Goal: Task Accomplishment & Management: Manage account settings

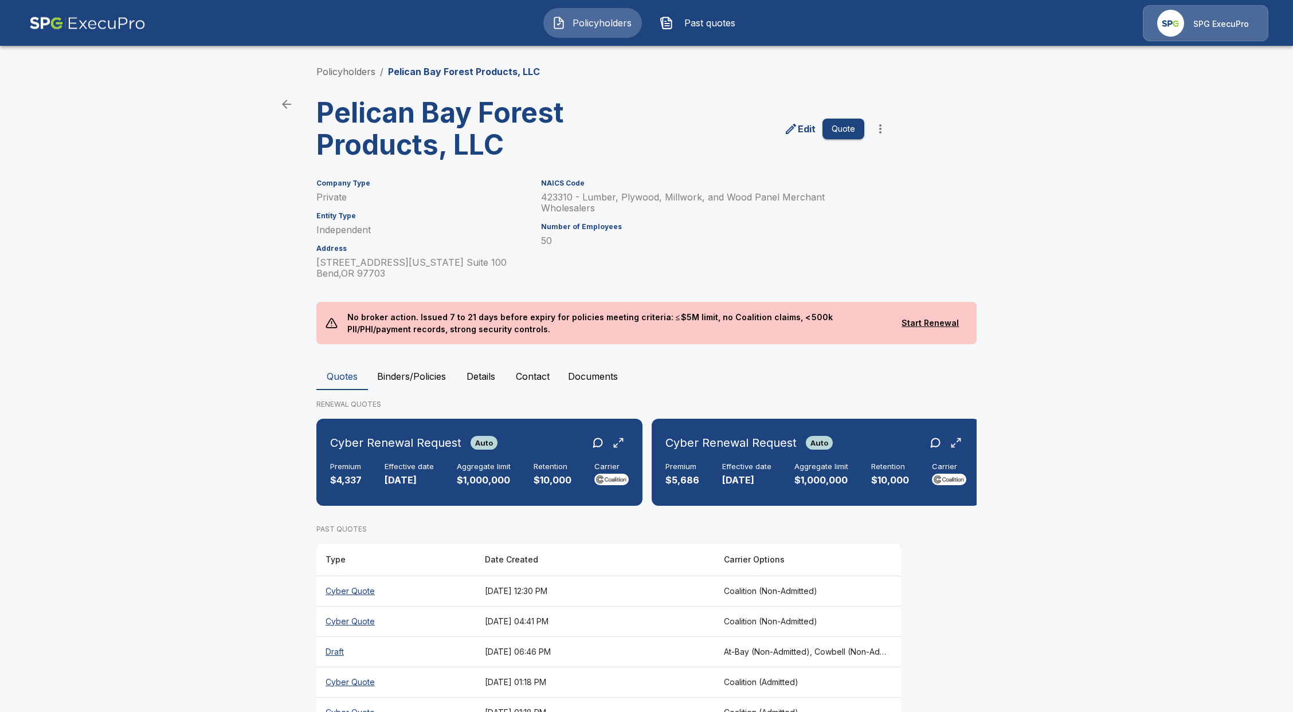
click at [632, 13] on button "Policyholders" at bounding box center [592, 23] width 99 height 30
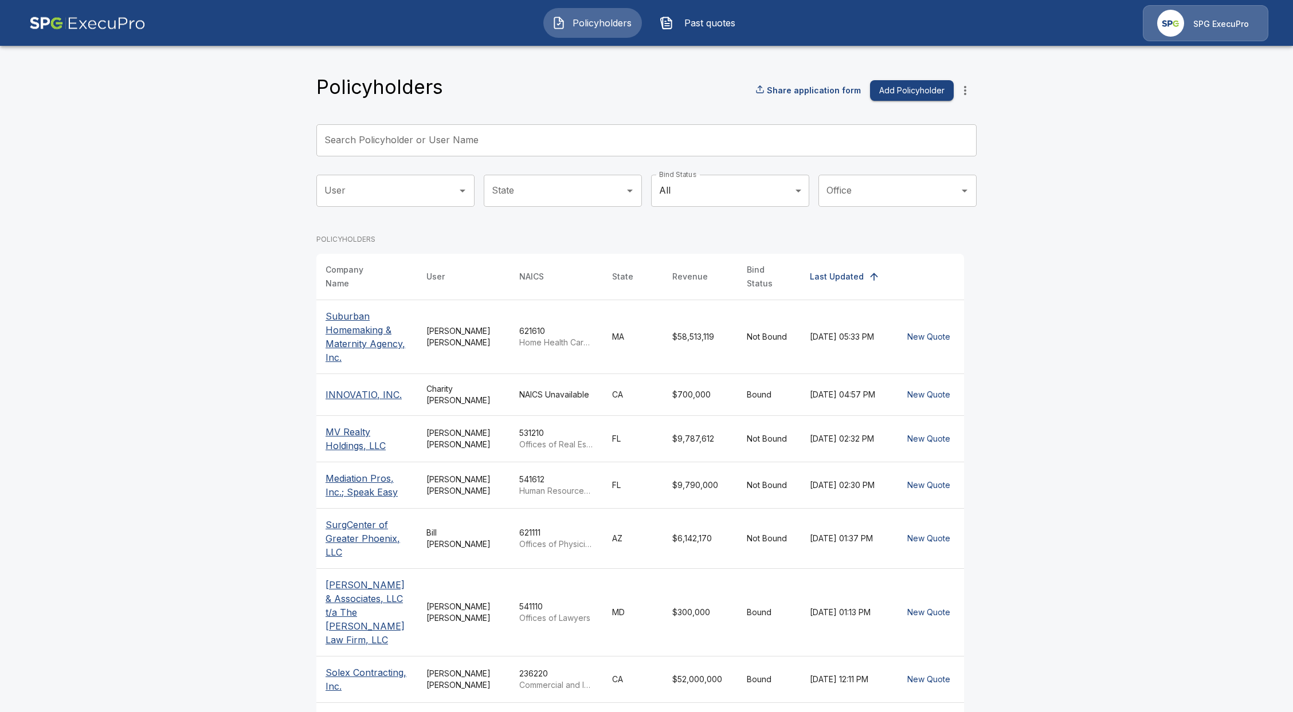
click at [394, 134] on input "Search Policyholder or User Name" at bounding box center [640, 140] width 648 height 32
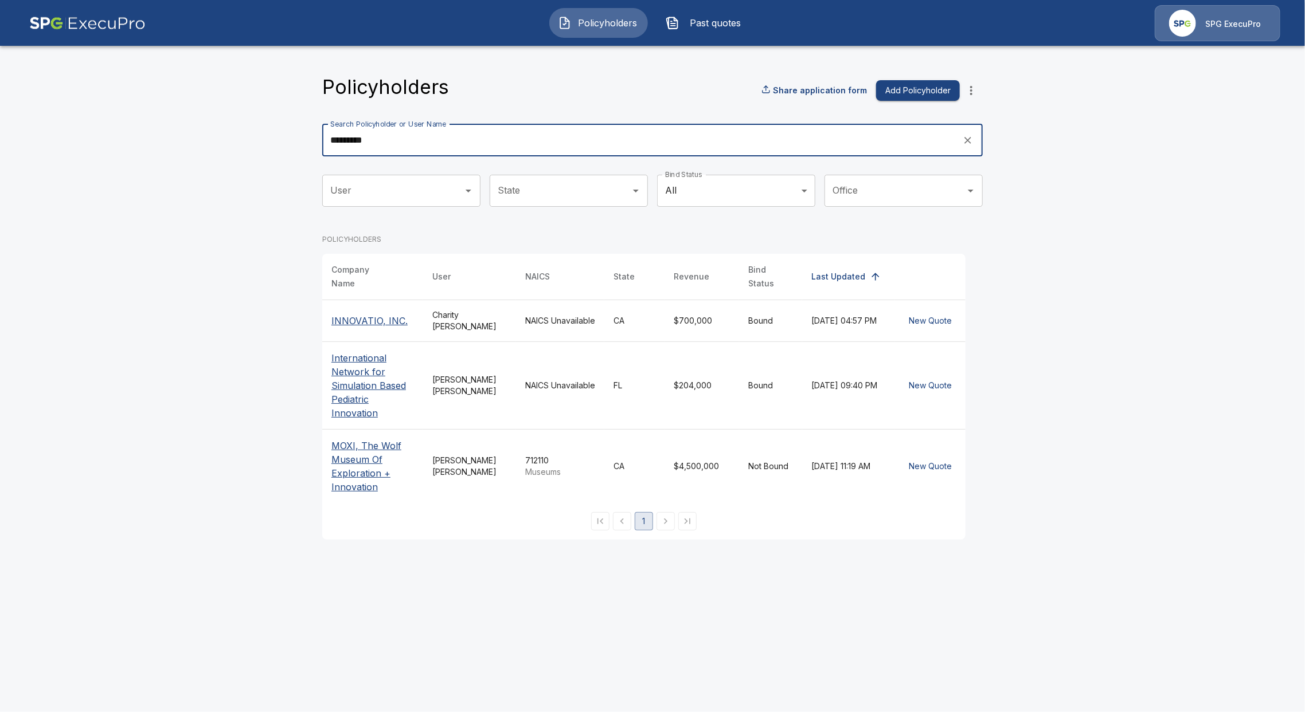
type input "*********"
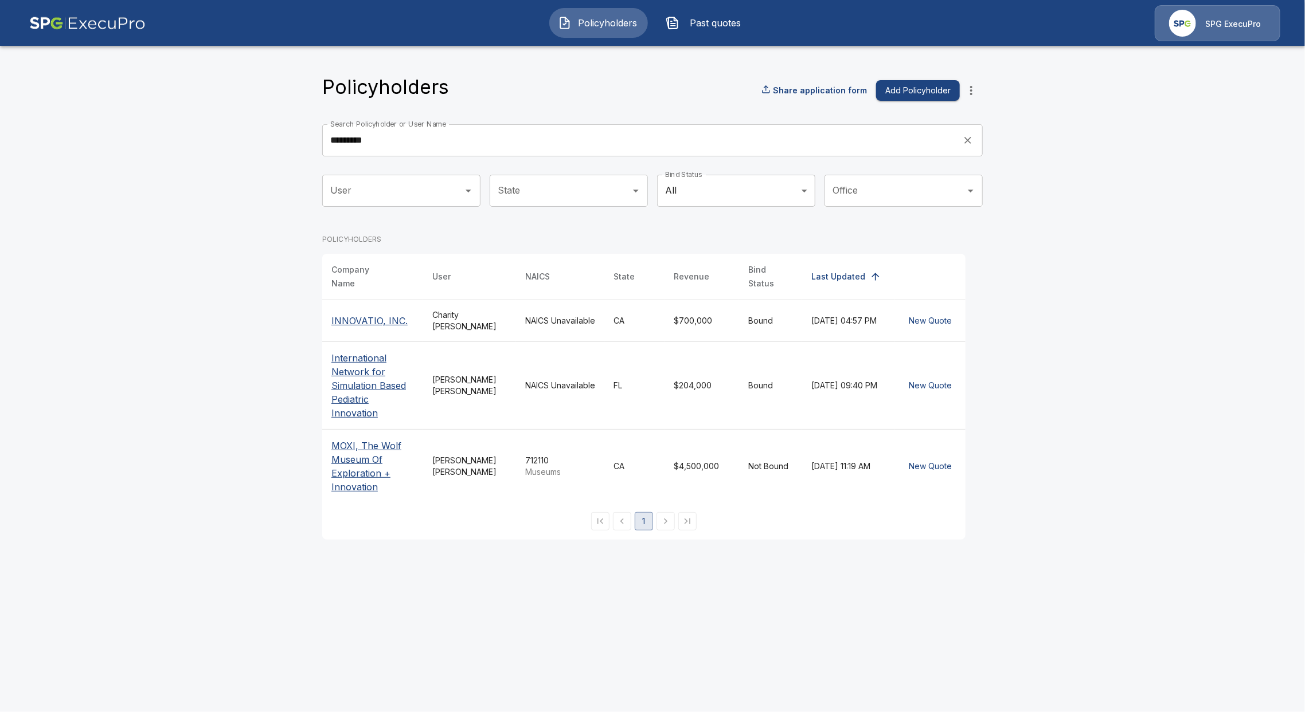
click at [373, 316] on p "INNOVATIO, INC." at bounding box center [372, 321] width 83 height 14
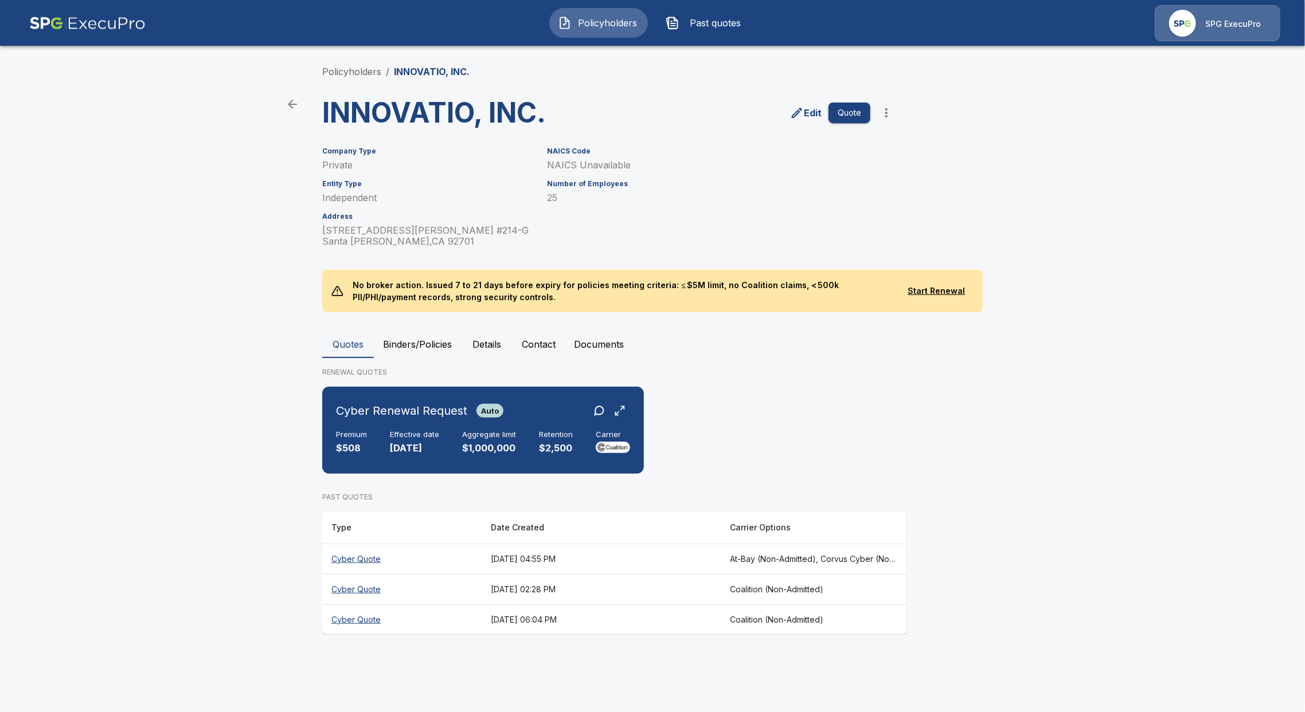
click at [371, 562] on th "Cyber Quote" at bounding box center [401, 559] width 159 height 30
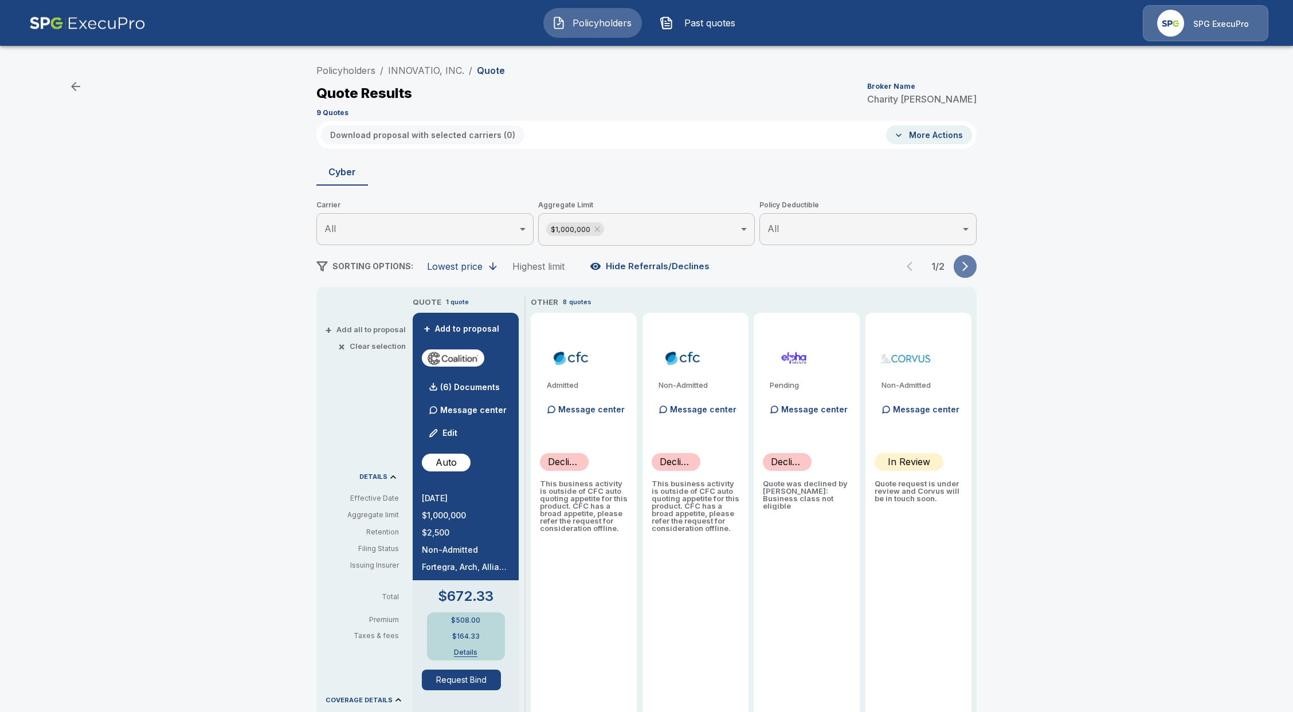
click at [968, 269] on icon "button" at bounding box center [964, 266] width 11 height 11
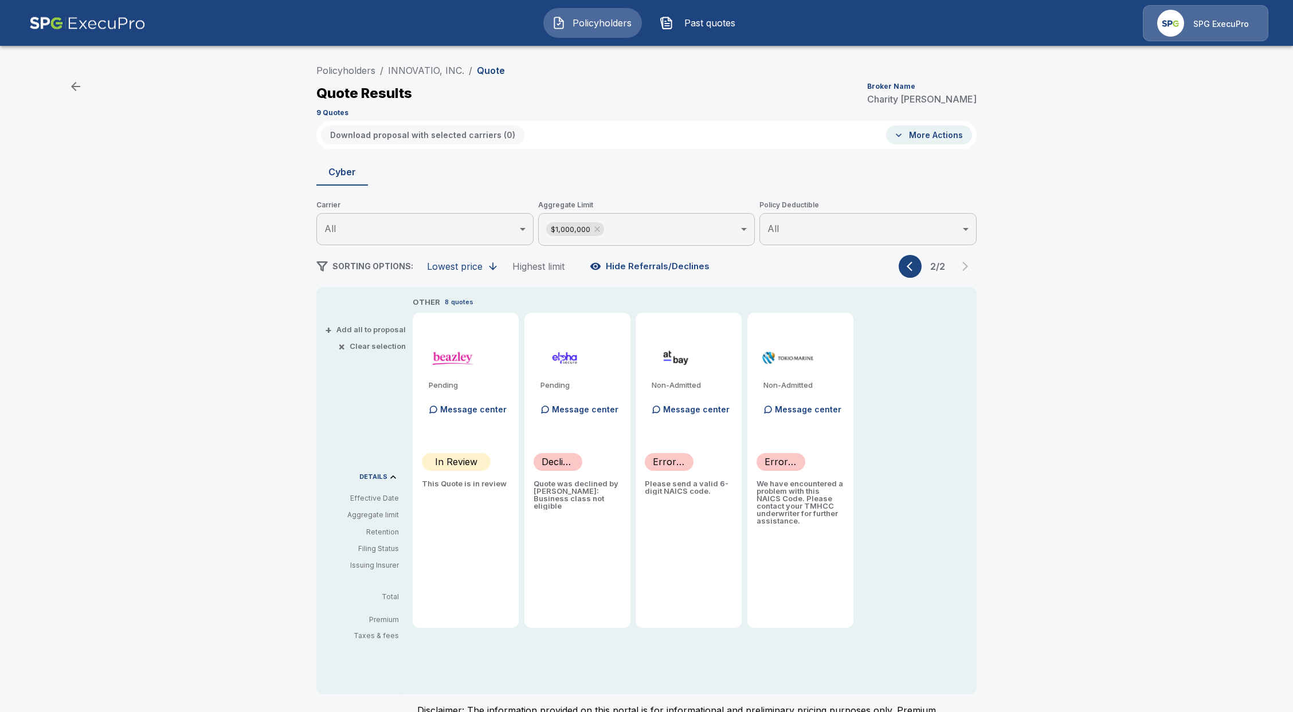
click at [922, 267] on button "button" at bounding box center [910, 266] width 23 height 23
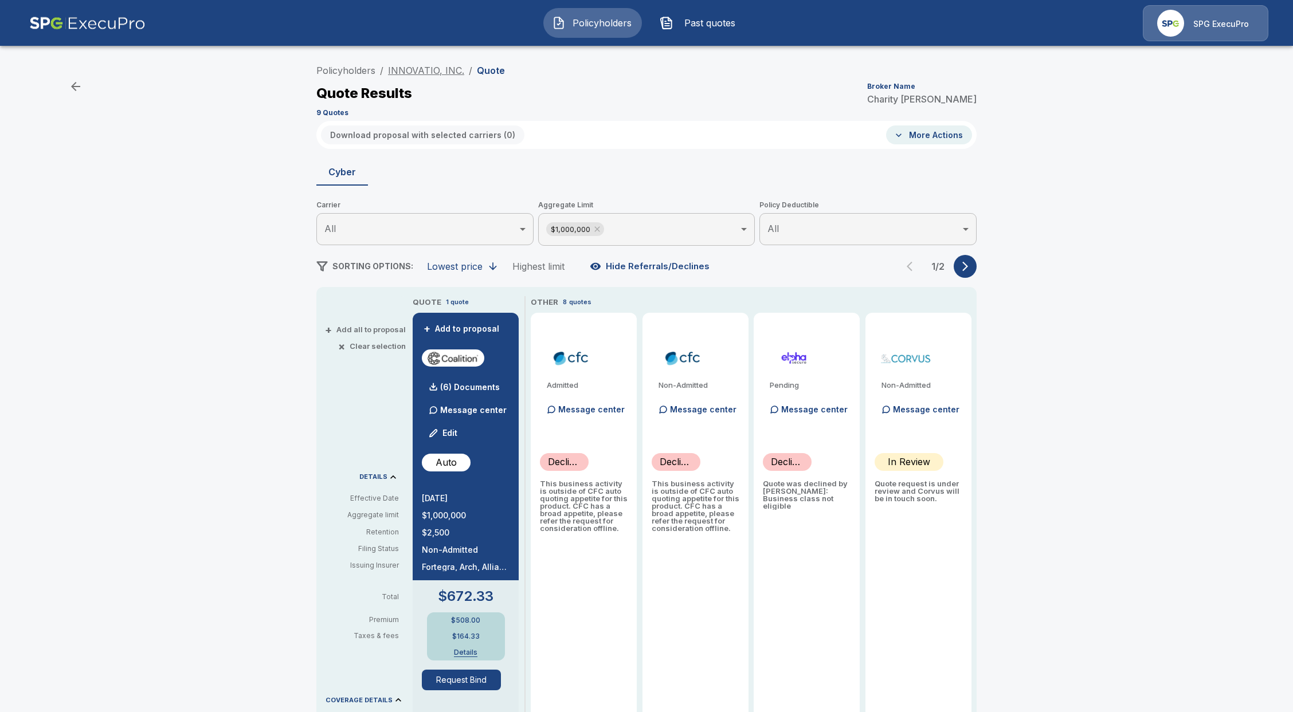
click at [428, 72] on link "INNOVATIO, INC." at bounding box center [426, 70] width 76 height 11
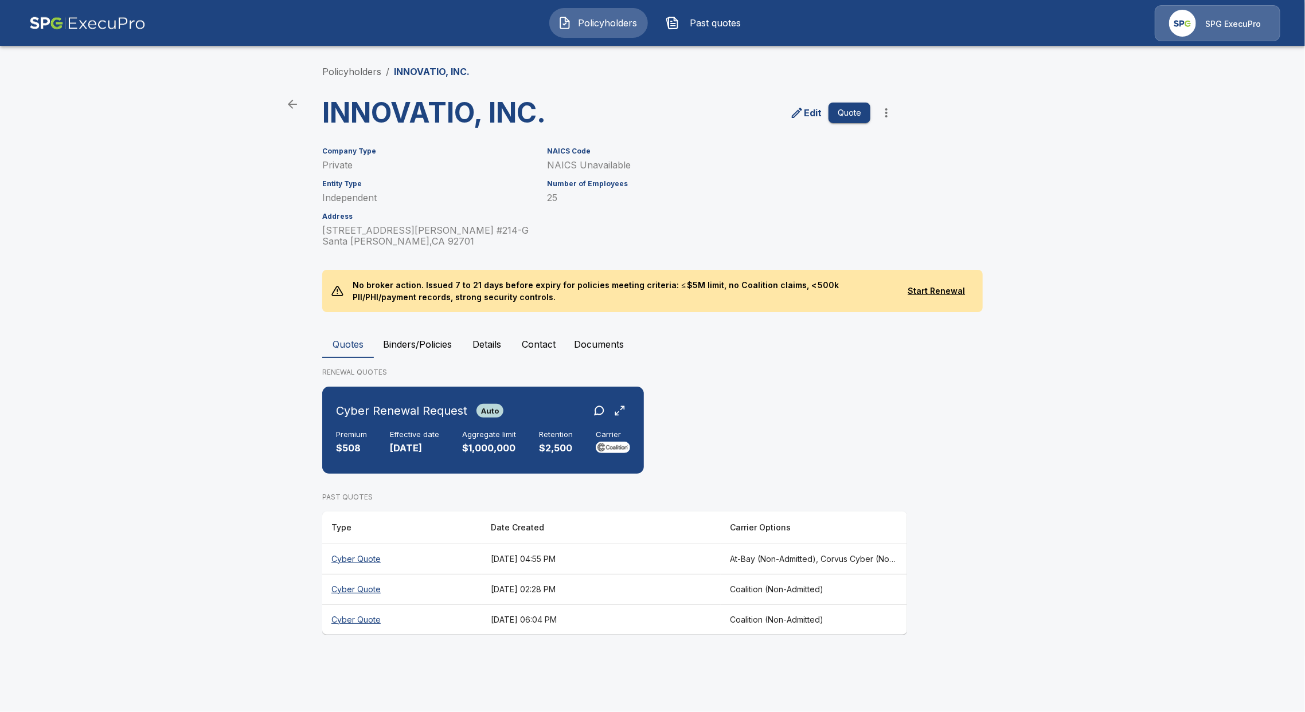
click at [531, 355] on button "Contact" at bounding box center [538, 345] width 52 height 28
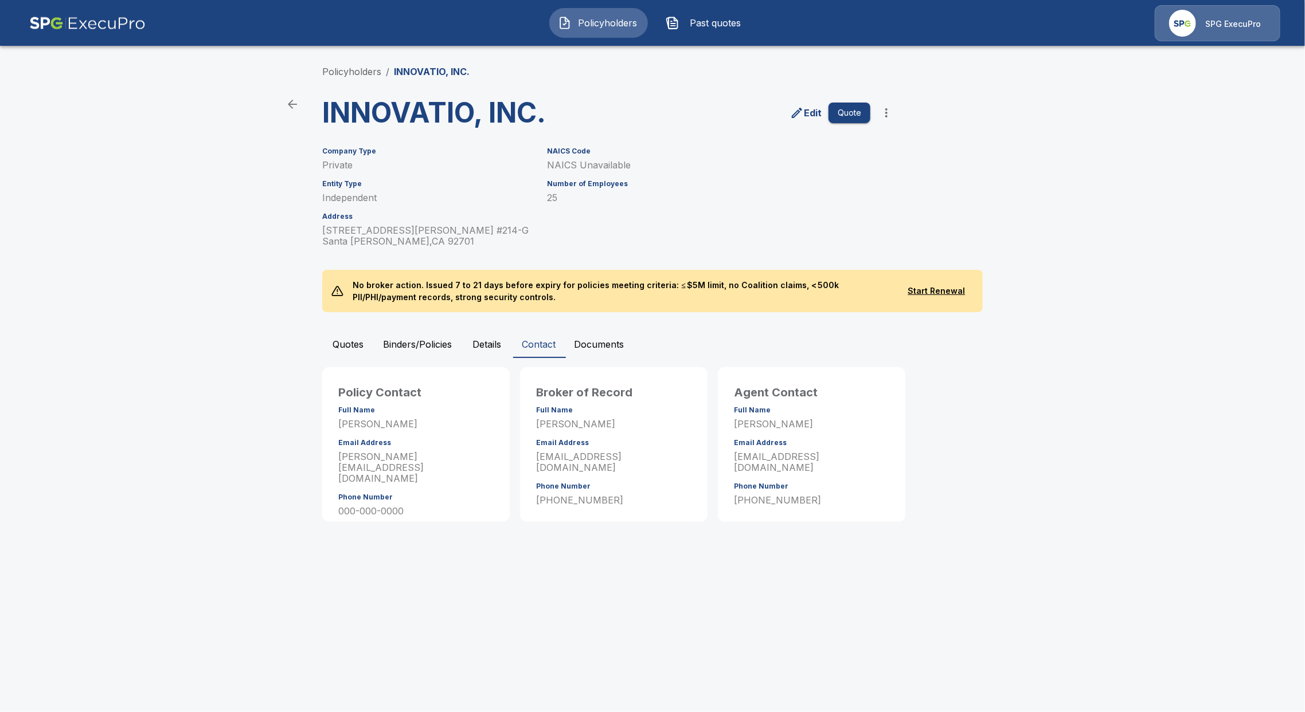
click at [463, 343] on button "Details" at bounding box center [487, 345] width 52 height 28
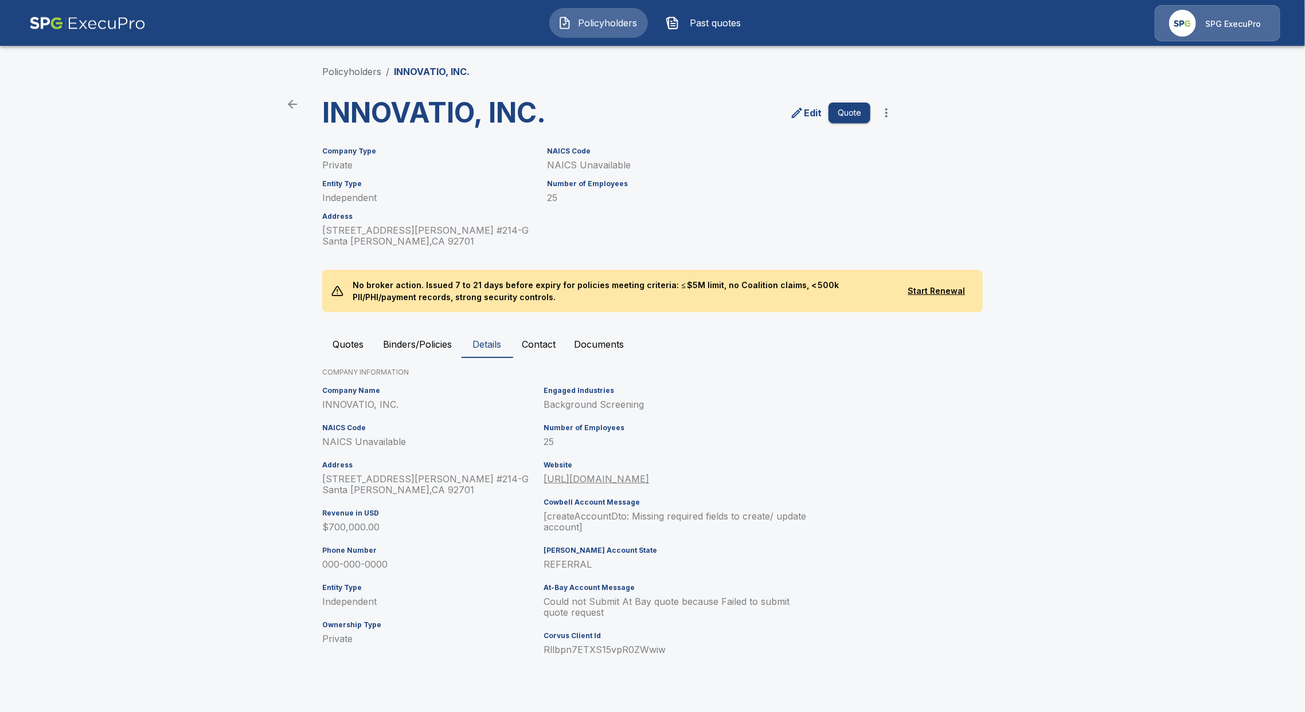
click at [595, 482] on link "https://ctcredit.net" at bounding box center [596, 478] width 105 height 11
click at [540, 340] on button "Contact" at bounding box center [538, 345] width 52 height 28
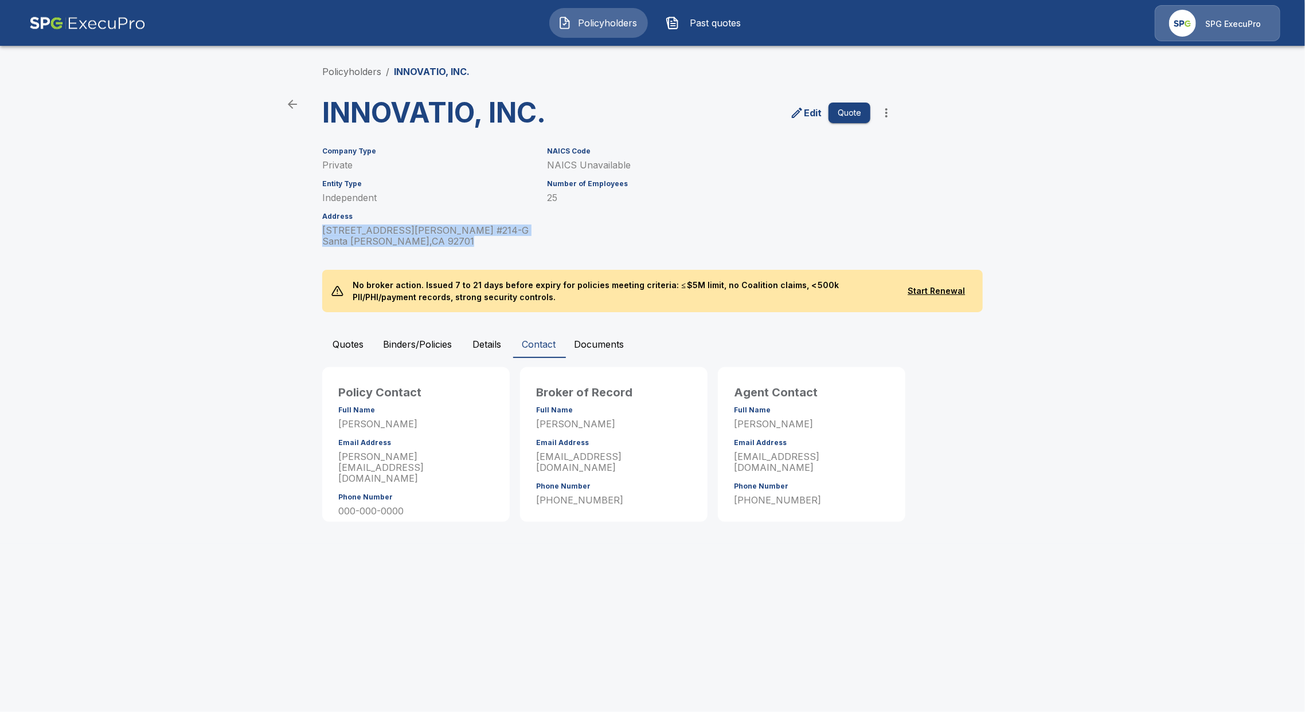
drag, startPoint x: 431, startPoint y: 241, endPoint x: 293, endPoint y: 234, distance: 137.7
click at [293, 234] on main "Policyholders / INNOVATIO, INC. INNOVATIO, INC. Edit Quote Company Type Private…" at bounding box center [652, 272] width 1305 height 544
click at [335, 343] on button "Quotes" at bounding box center [348, 345] width 52 height 28
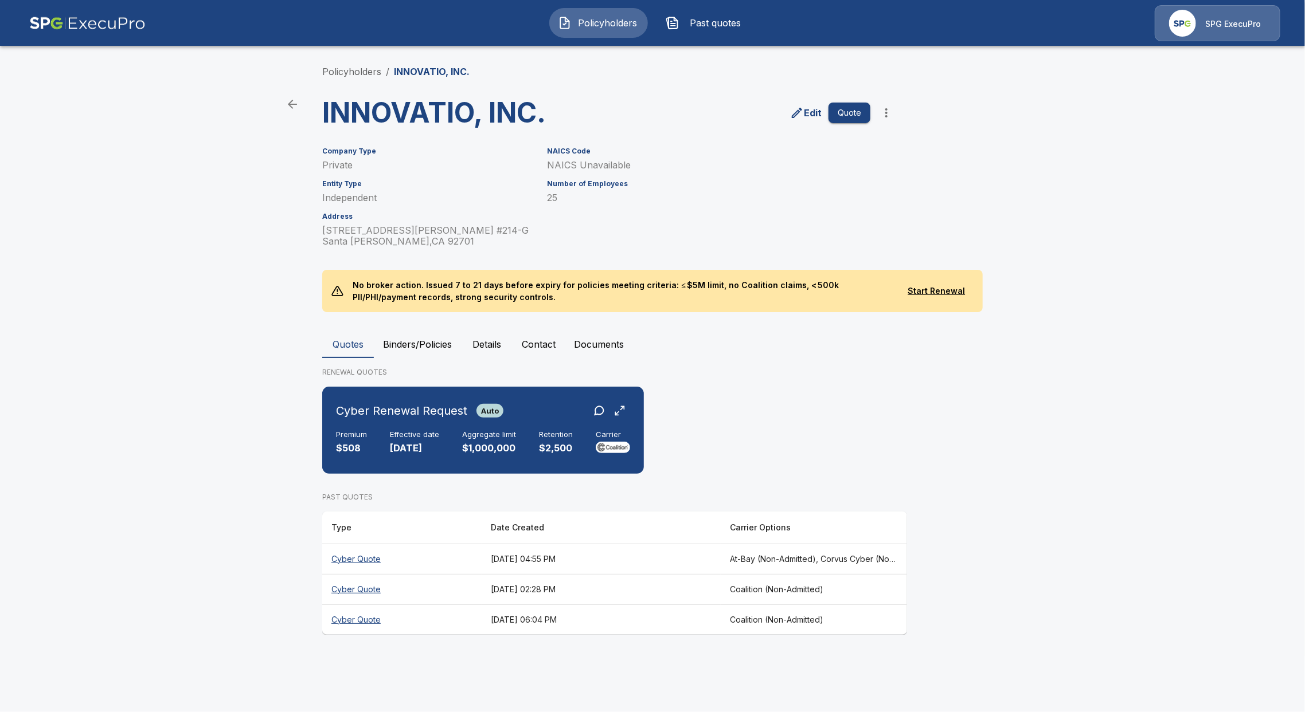
click at [358, 563] on th "Cyber Quote" at bounding box center [401, 559] width 159 height 30
click at [224, 455] on main "Policyholders / INNOVATIO, INC. INNOVATIO, INC. Edit Quote Company Type Private…" at bounding box center [652, 328] width 1305 height 657
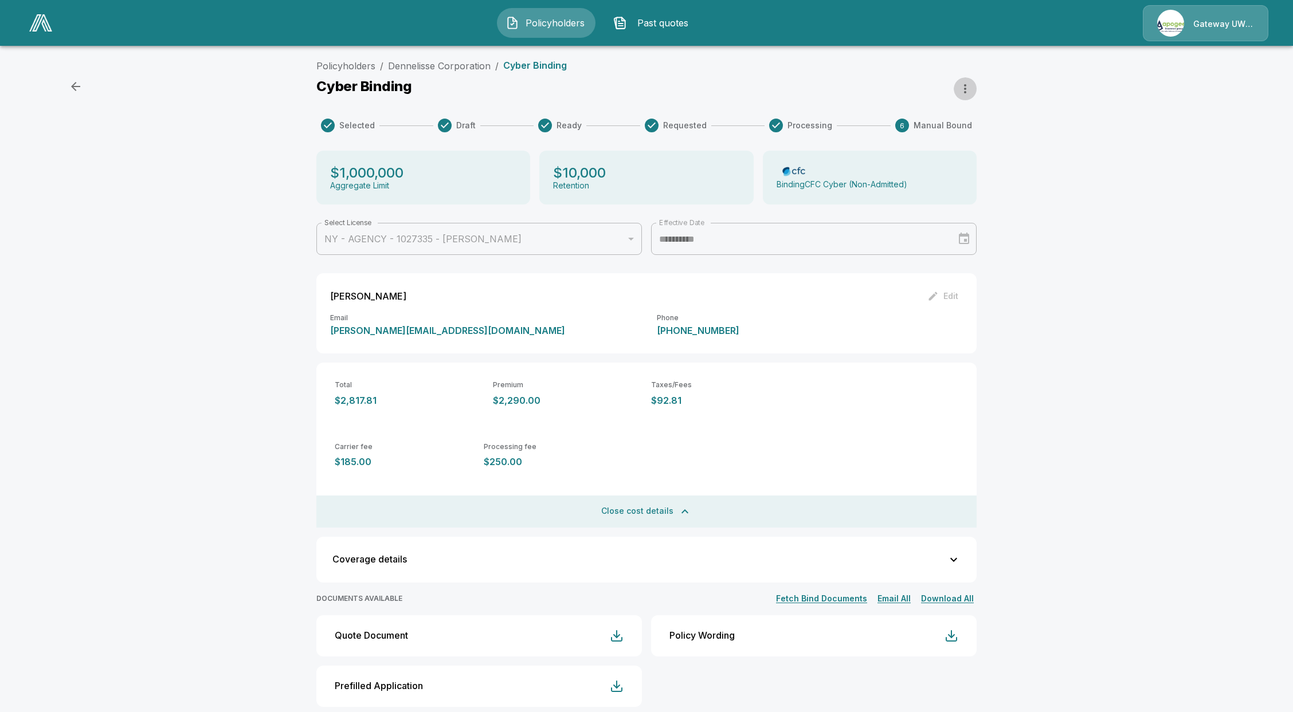
click at [972, 91] on icon "button" at bounding box center [965, 89] width 14 height 14
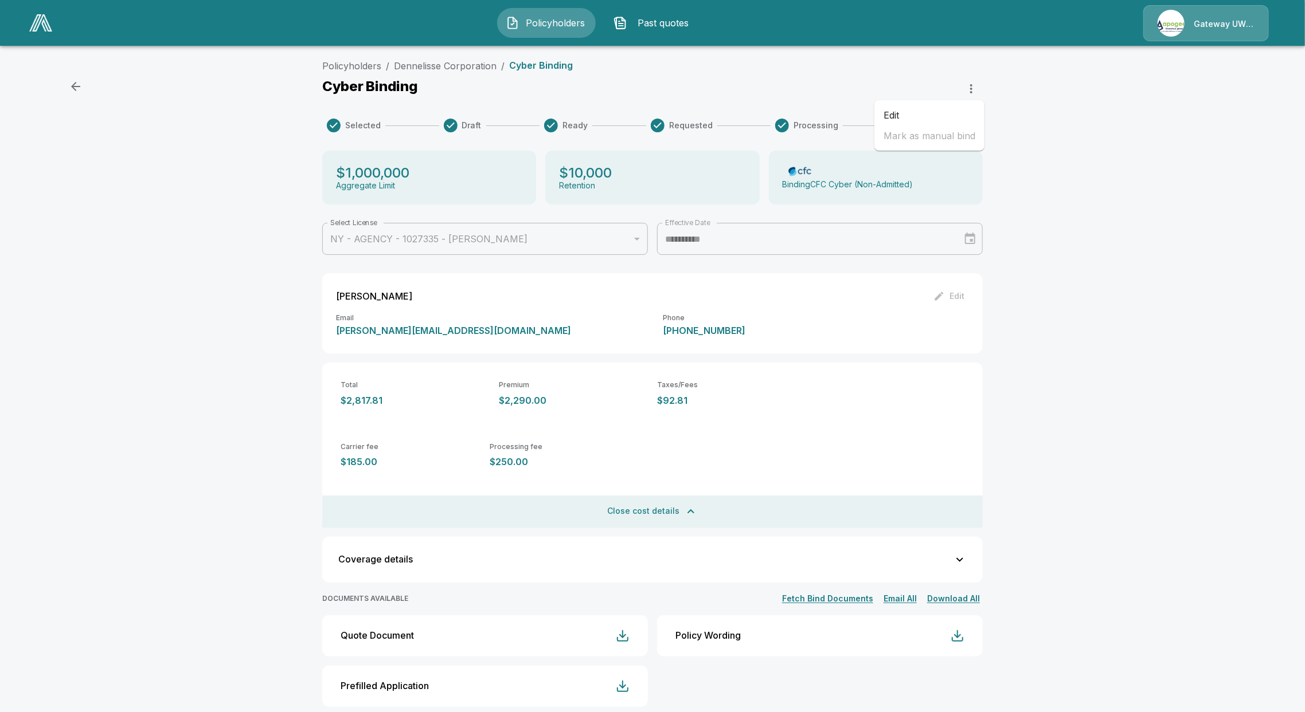
drag, startPoint x: 1104, startPoint y: 126, endPoint x: 1090, endPoint y: 125, distance: 13.8
click at [1102, 126] on div at bounding box center [652, 356] width 1305 height 712
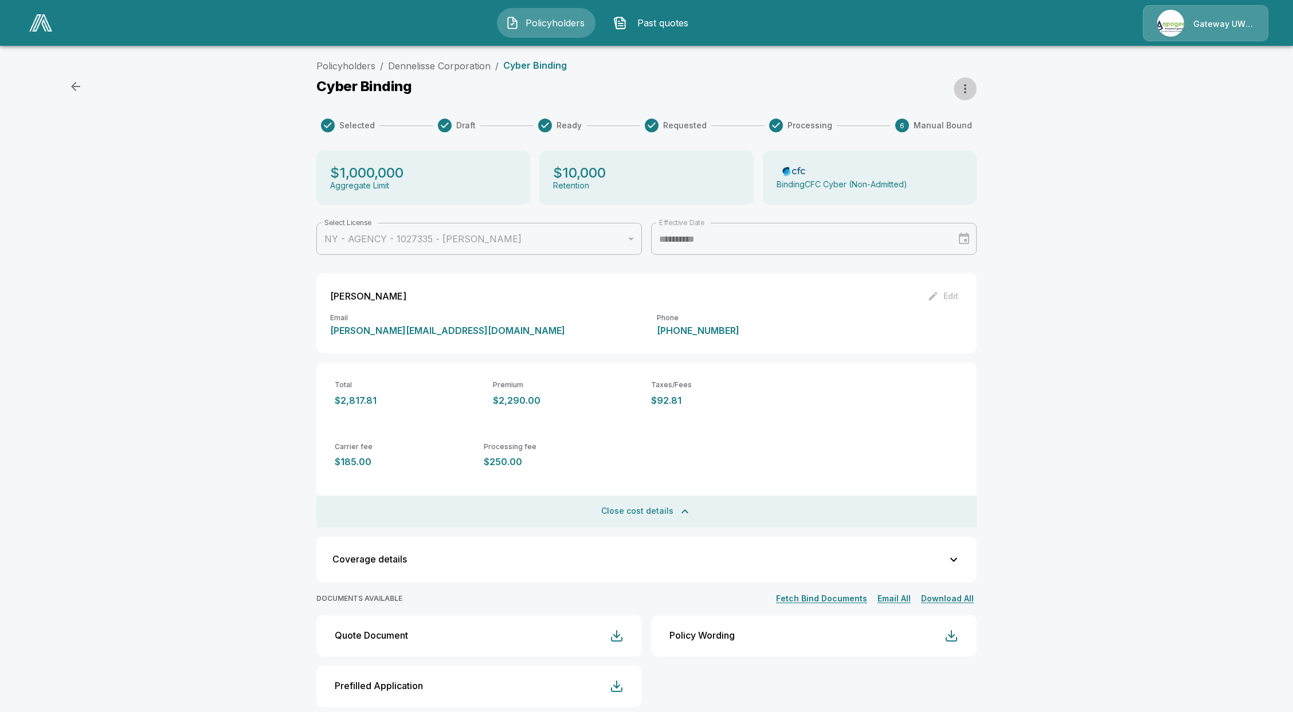
click at [977, 89] on button "button" at bounding box center [965, 88] width 23 height 23
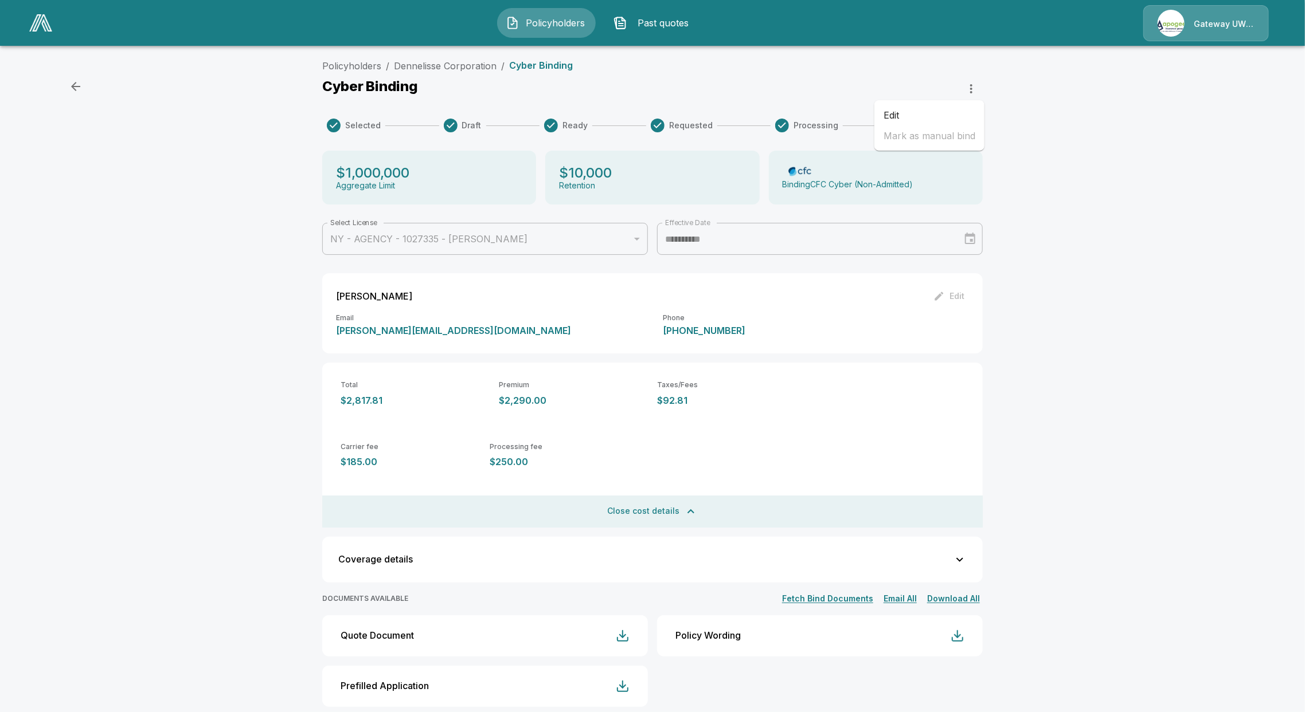
click at [1048, 117] on div at bounding box center [652, 356] width 1305 height 712
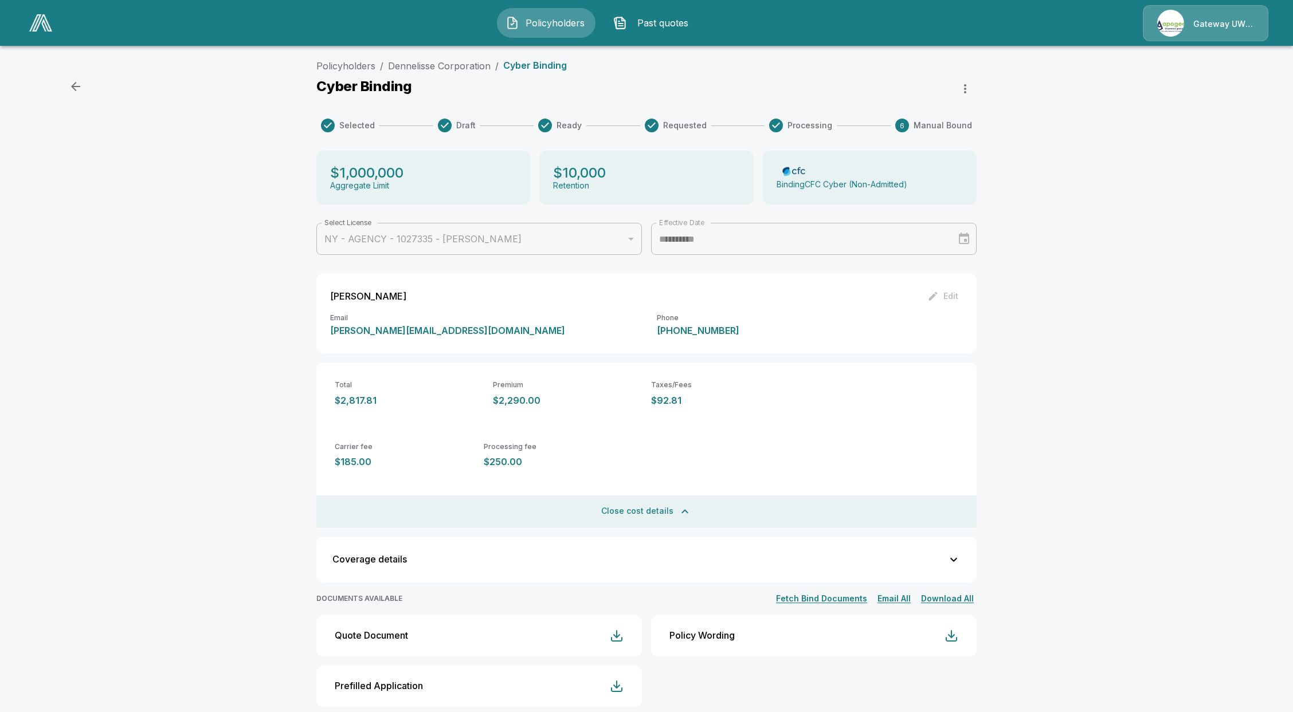
click at [46, 25] on img at bounding box center [40, 22] width 23 height 17
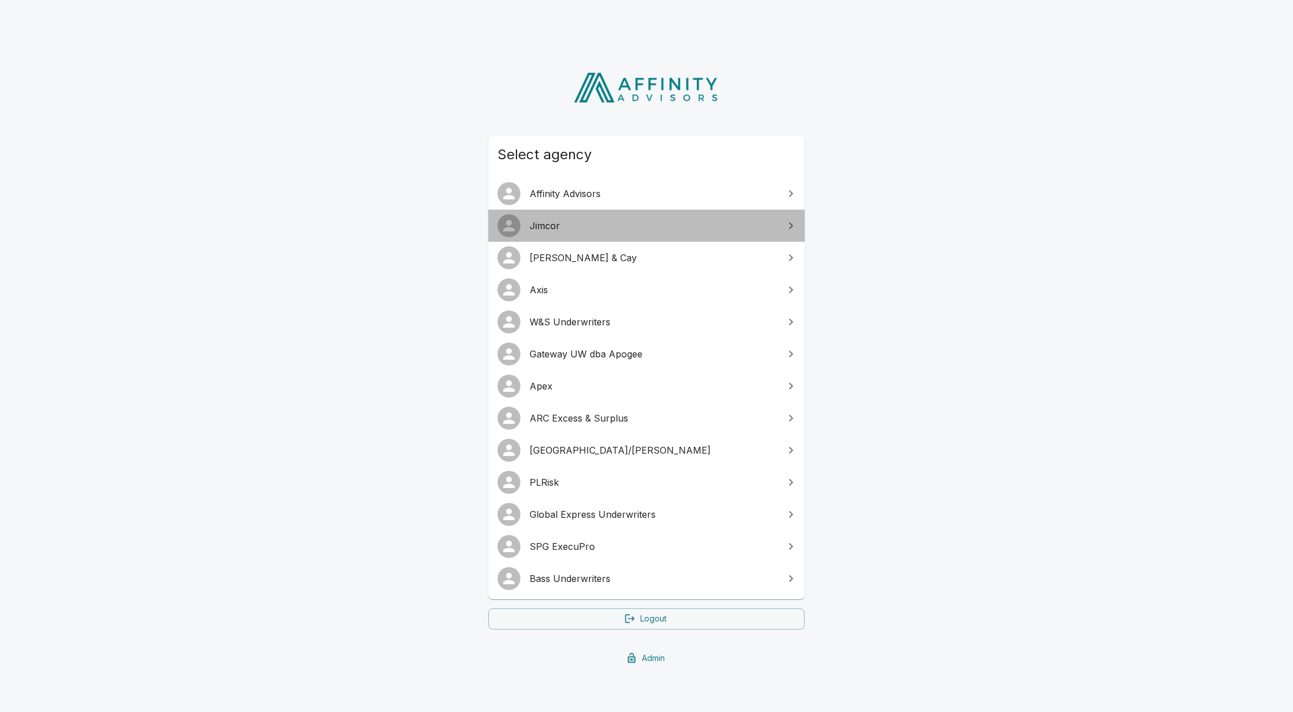
click at [579, 219] on span "Jimcor" at bounding box center [654, 226] width 248 height 14
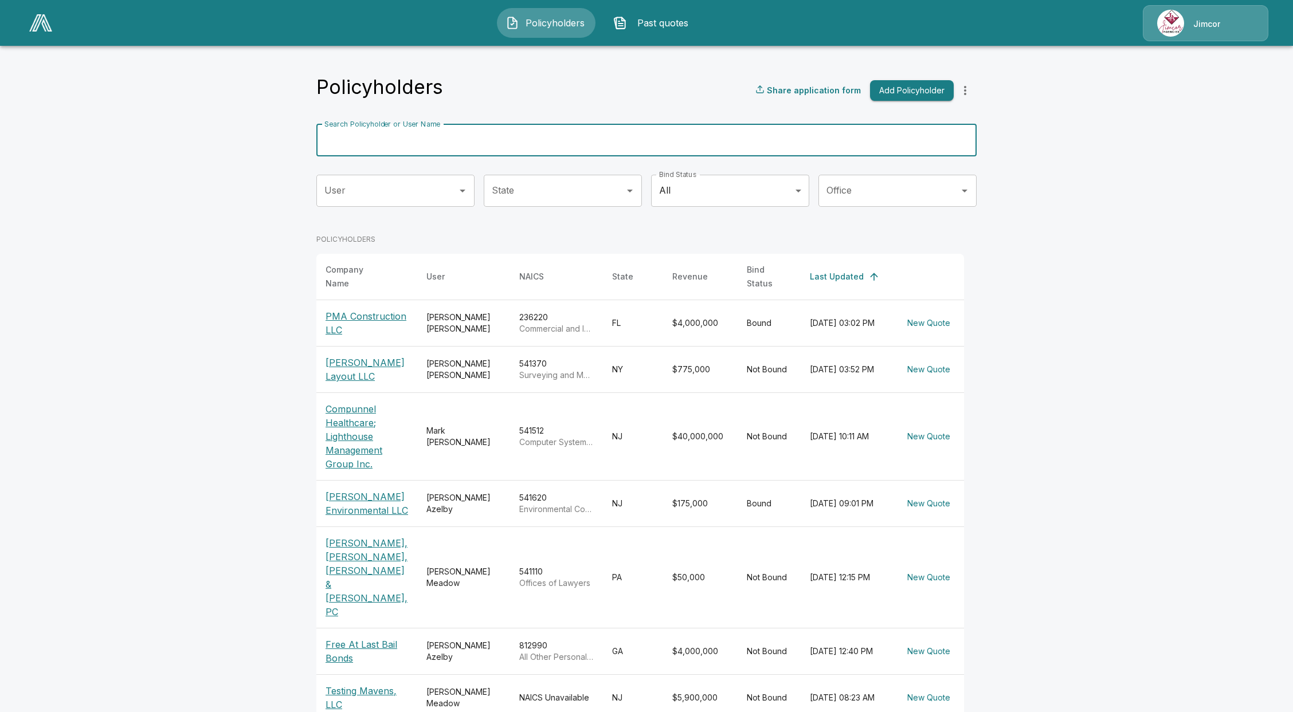
click at [484, 148] on input "Search Policyholder or User Name" at bounding box center [640, 140] width 648 height 32
click at [1064, 284] on main "Policyholders Share application form Add Policyholder Search Policyholder or Us…" at bounding box center [646, 460] width 1293 height 920
click at [583, 135] on input "Search Policyholder or User Name" at bounding box center [640, 140] width 648 height 32
click at [406, 143] on div "Search Policyholder or User Name Search Policyholder or User Name" at bounding box center [646, 140] width 660 height 32
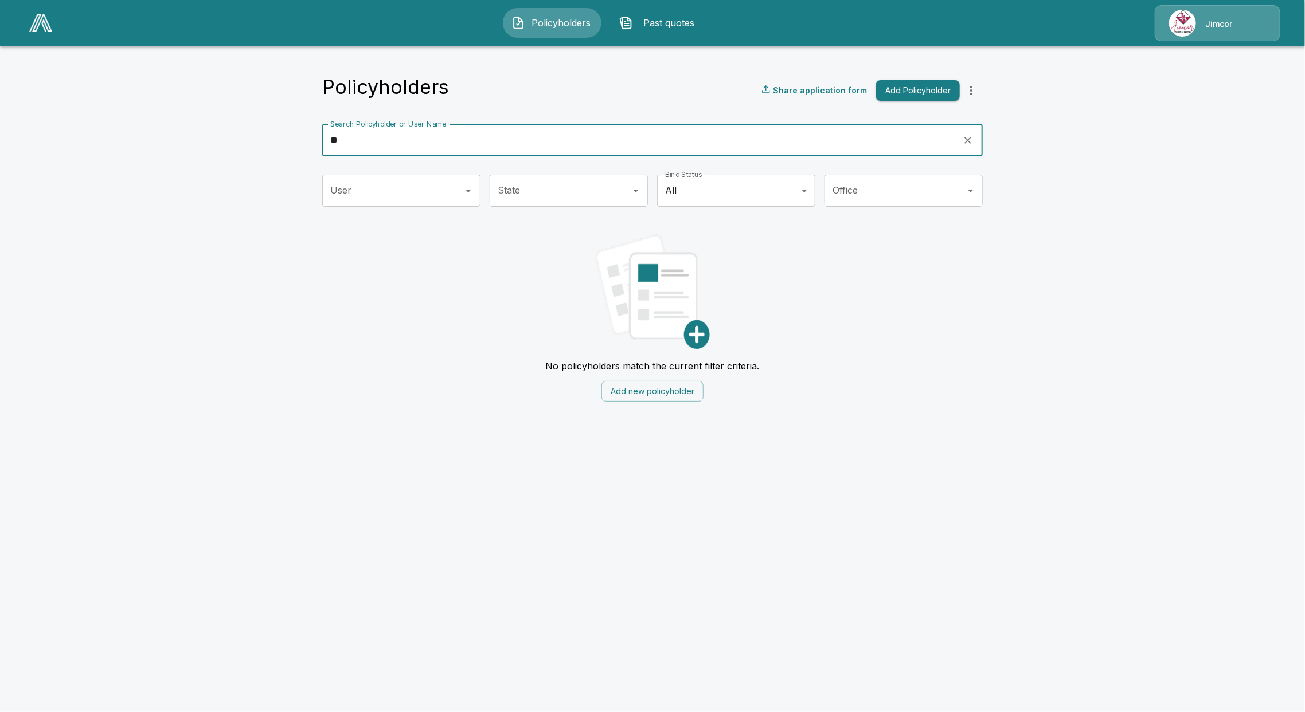
type input "*"
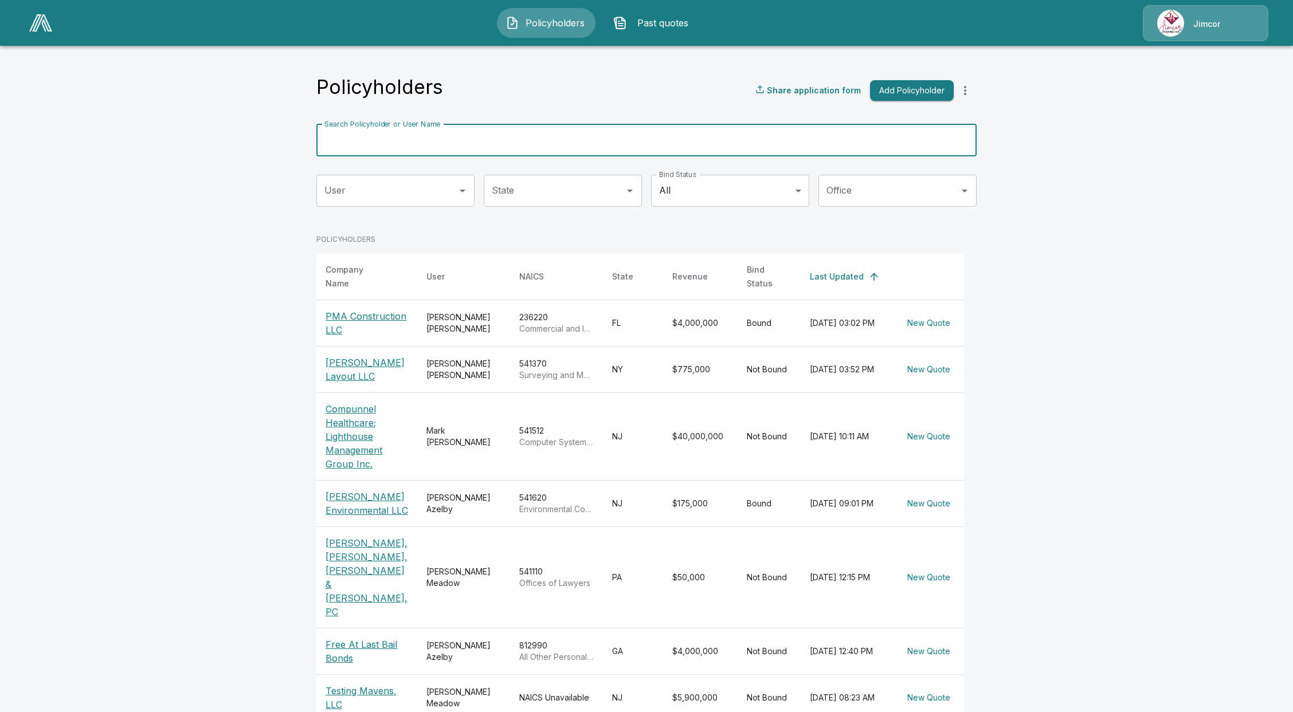
type input "*"
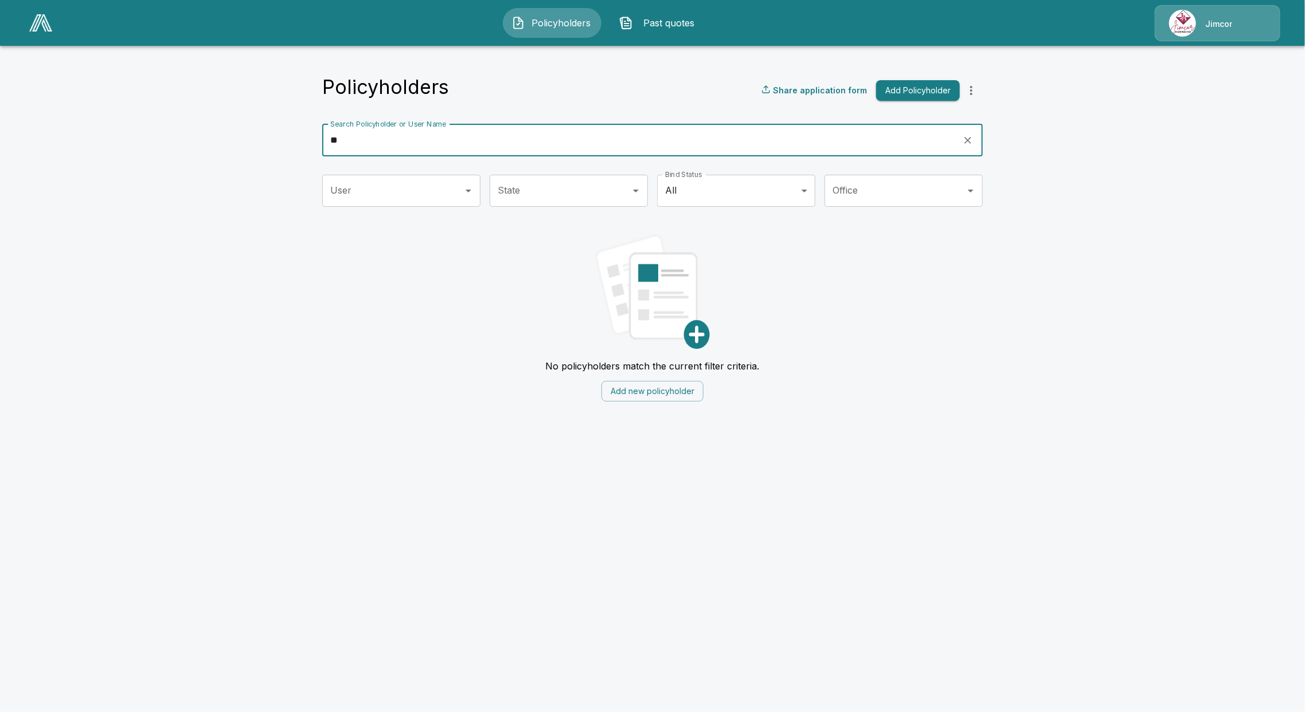
type input "*"
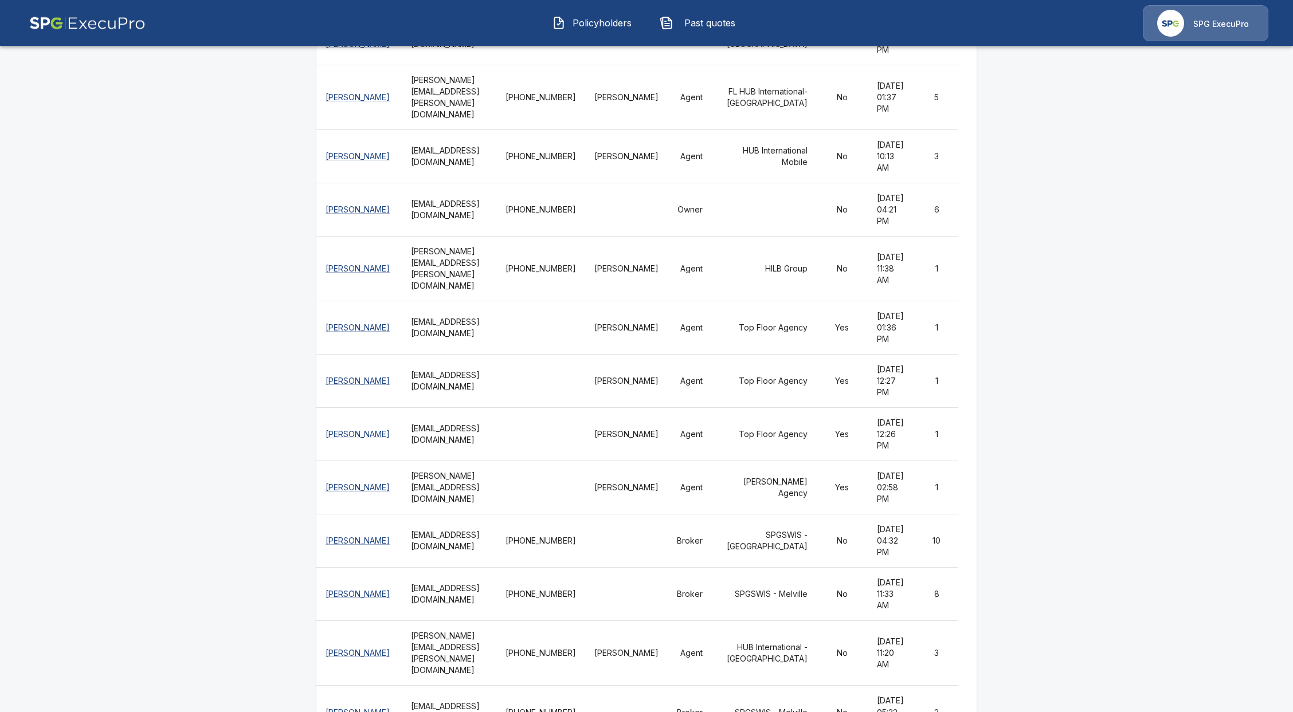
click at [589, 25] on span "Policyholders" at bounding box center [601, 23] width 63 height 14
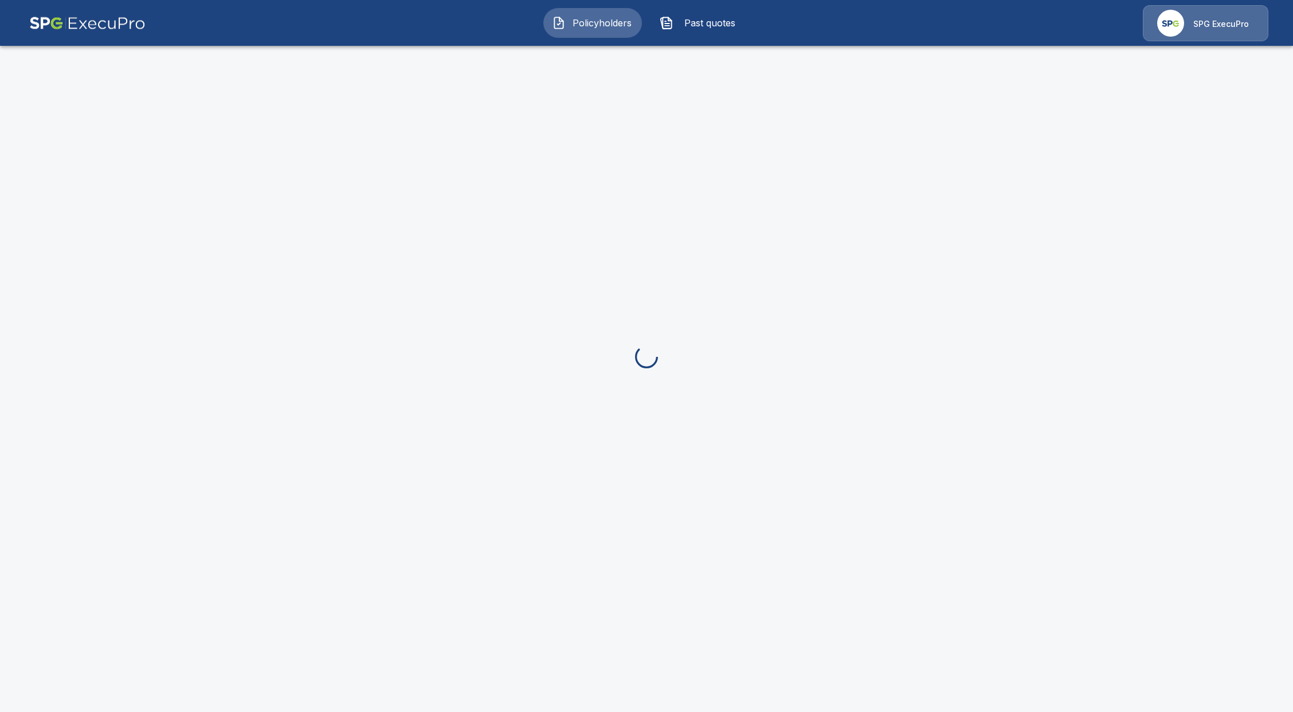
scroll to position [173, 0]
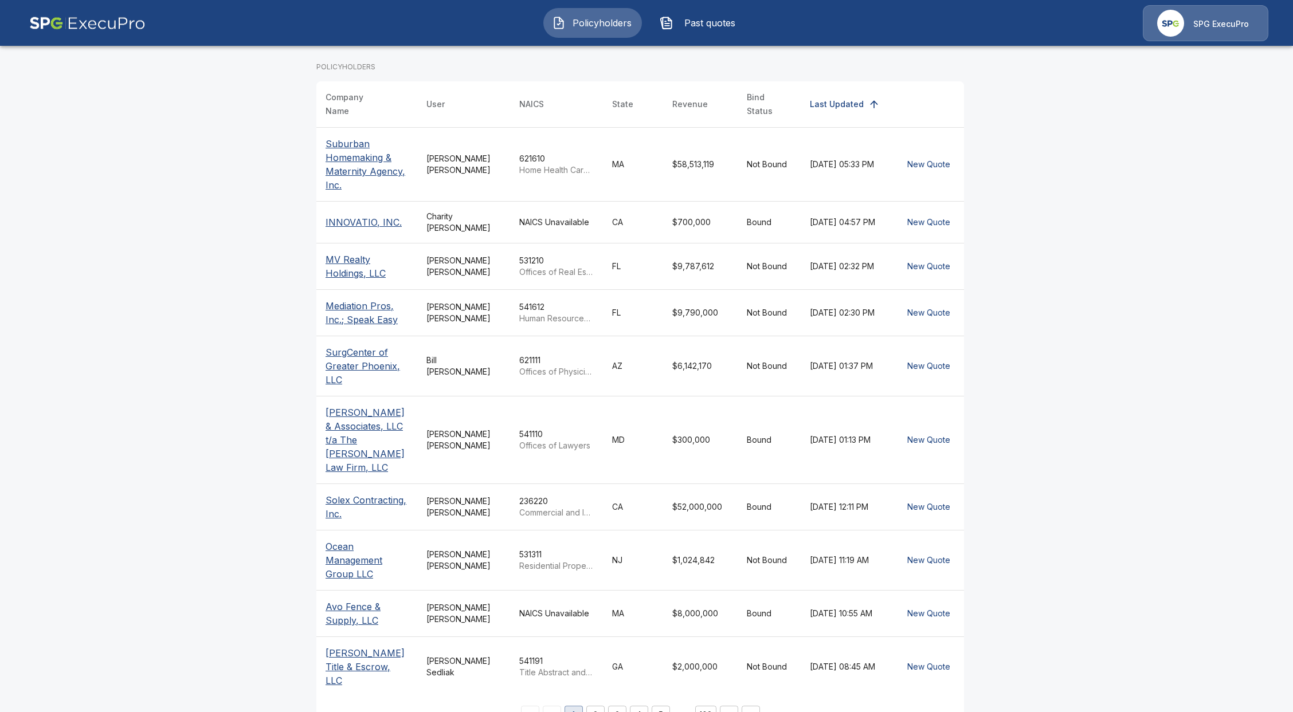
click at [591, 25] on span "Policyholders" at bounding box center [601, 23] width 63 height 14
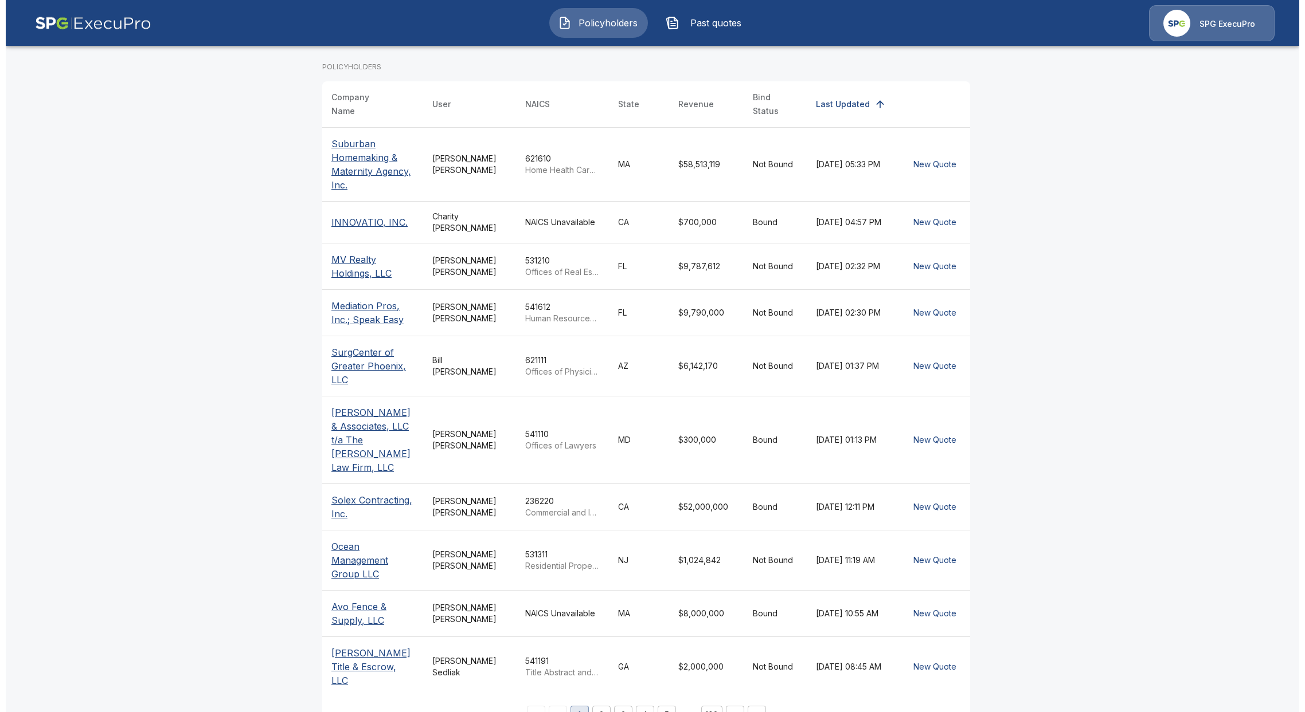
scroll to position [0, 0]
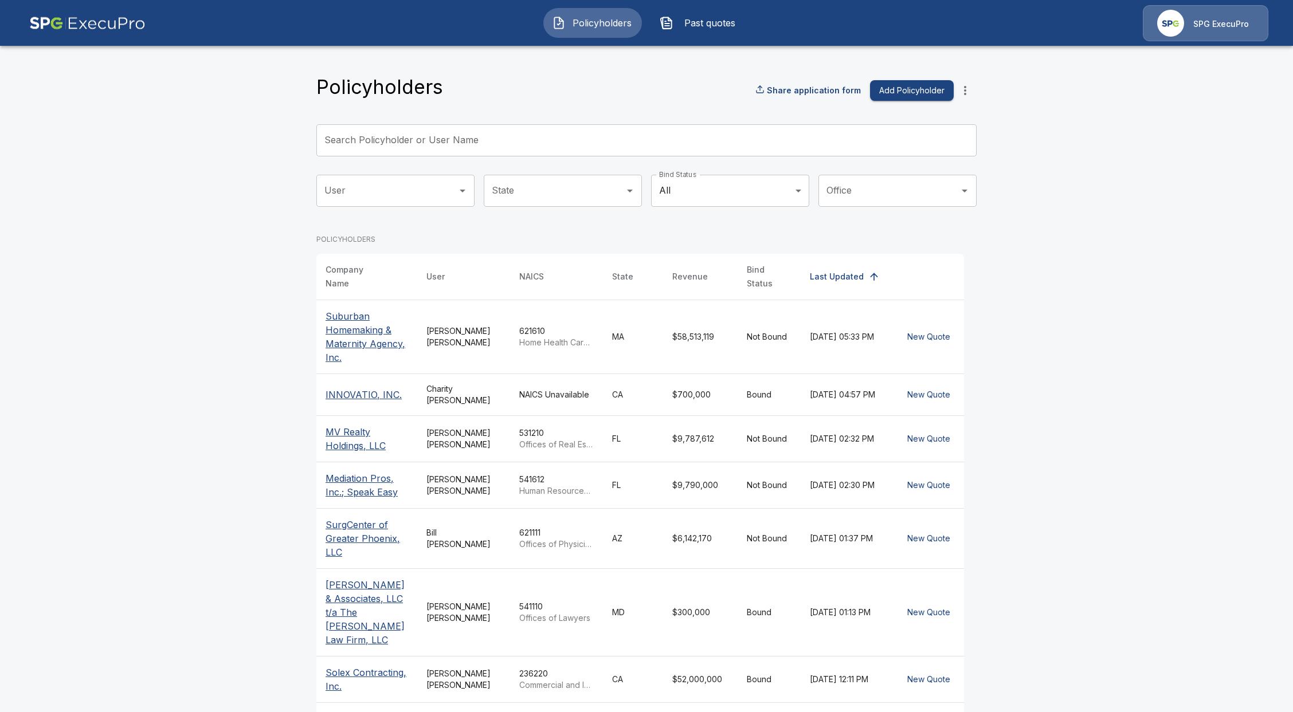
click at [514, 146] on input "Search Policyholder or User Name" at bounding box center [640, 140] width 648 height 32
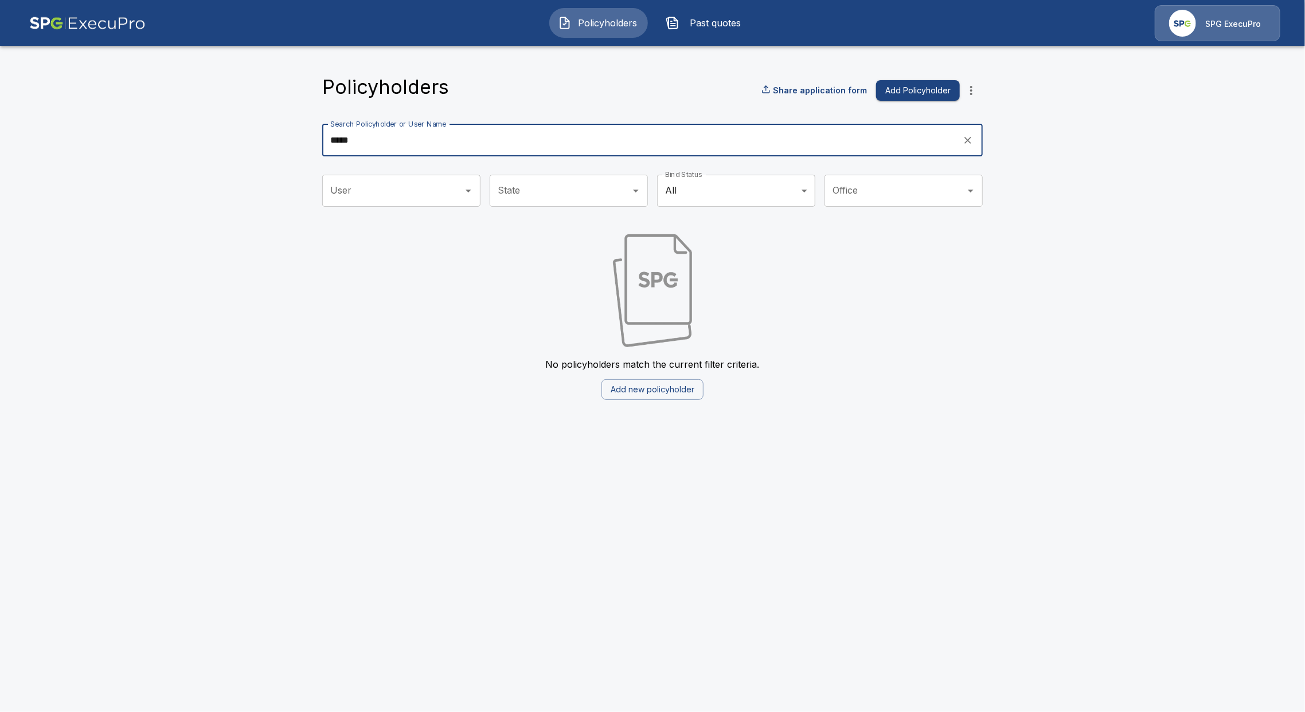
click at [338, 142] on input "*****" at bounding box center [638, 140] width 632 height 32
click at [343, 139] on input "*****" at bounding box center [638, 140] width 632 height 32
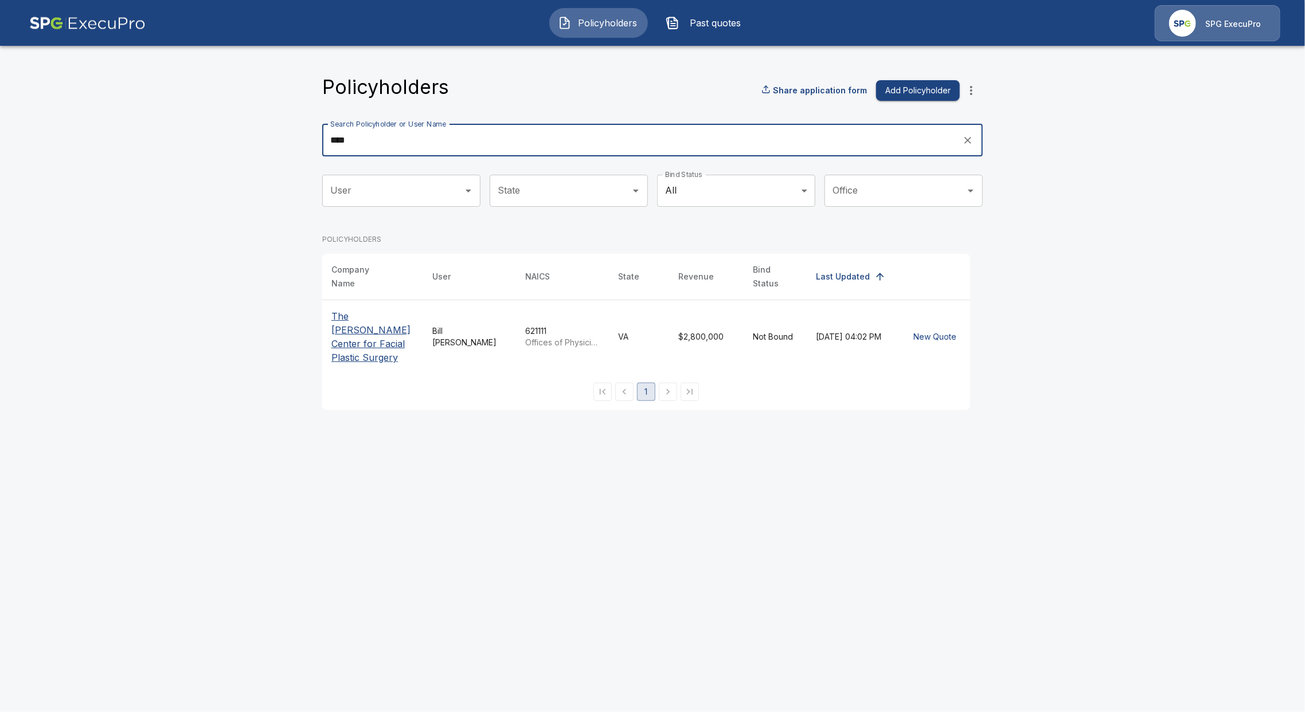
type input "****"
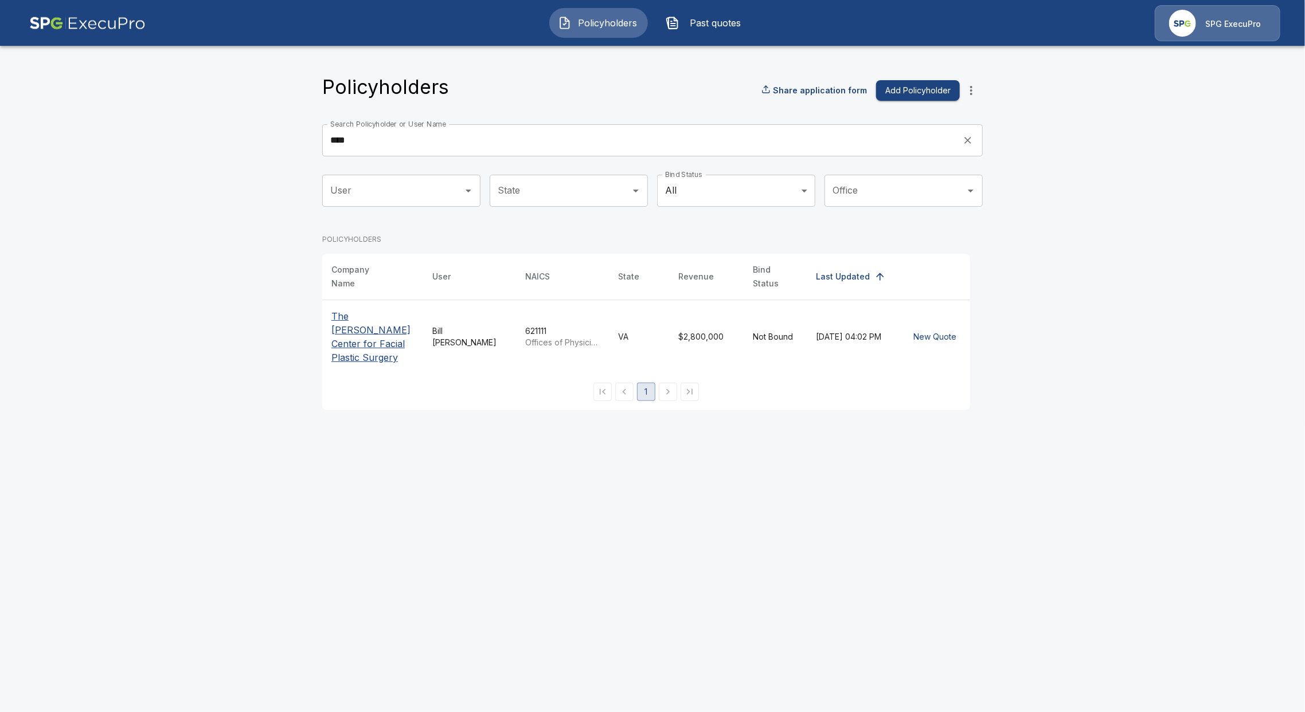
click at [387, 331] on p "The Choe Center for Facial Plastic Surgery" at bounding box center [372, 337] width 83 height 55
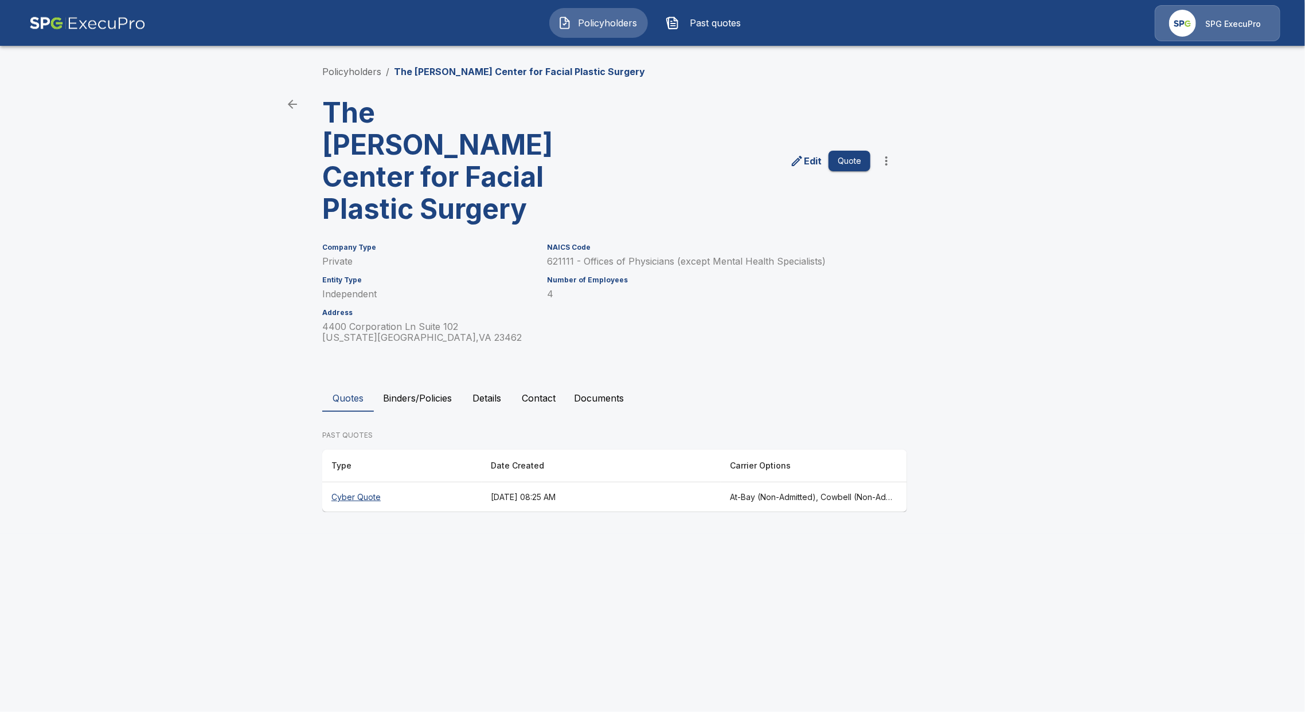
click at [352, 483] on th "Cyber Quote" at bounding box center [401, 498] width 159 height 30
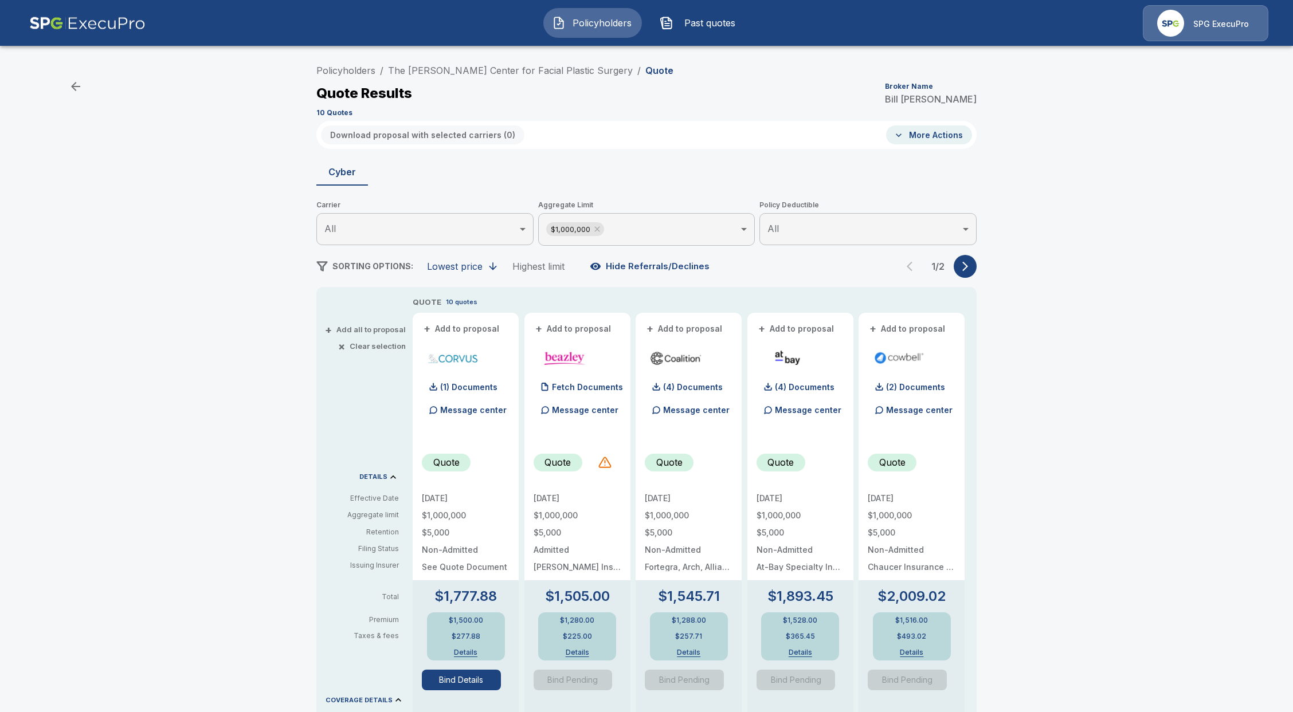
scroll to position [76, 0]
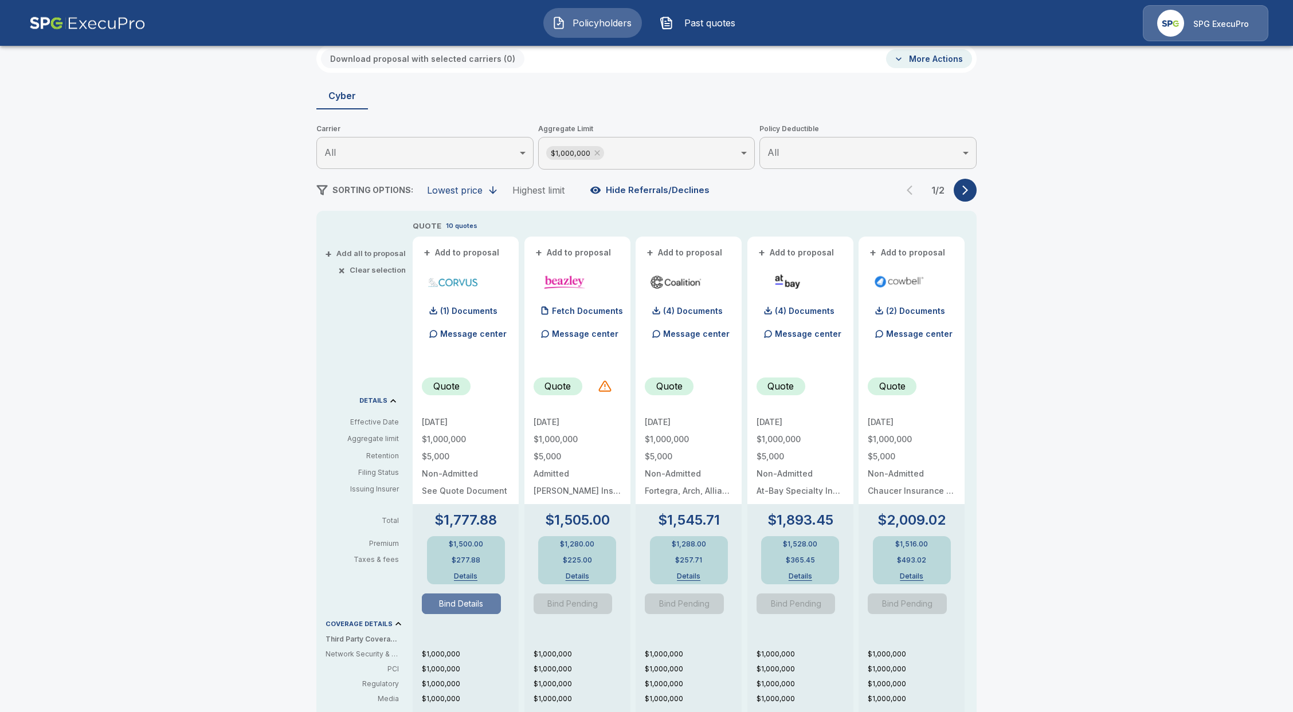
click at [463, 605] on button "Bind Details" at bounding box center [461, 604] width 79 height 21
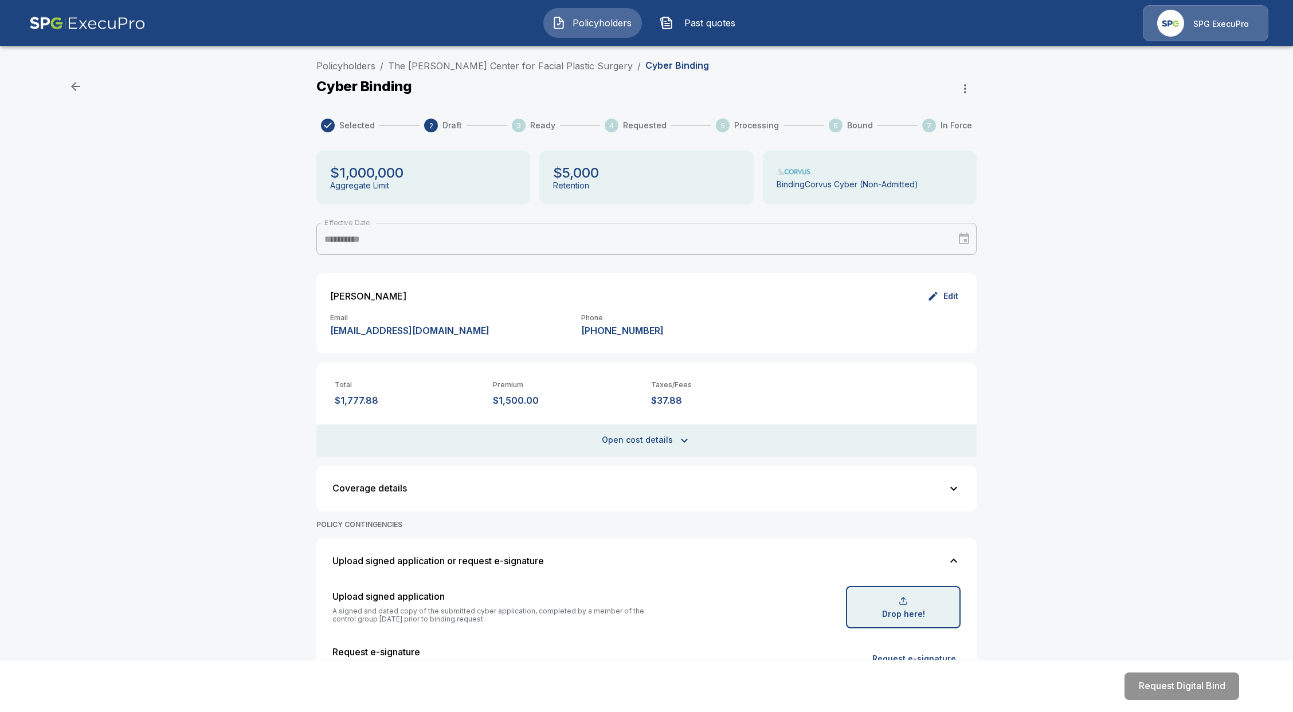
click at [966, 89] on icon "button" at bounding box center [965, 89] width 14 height 14
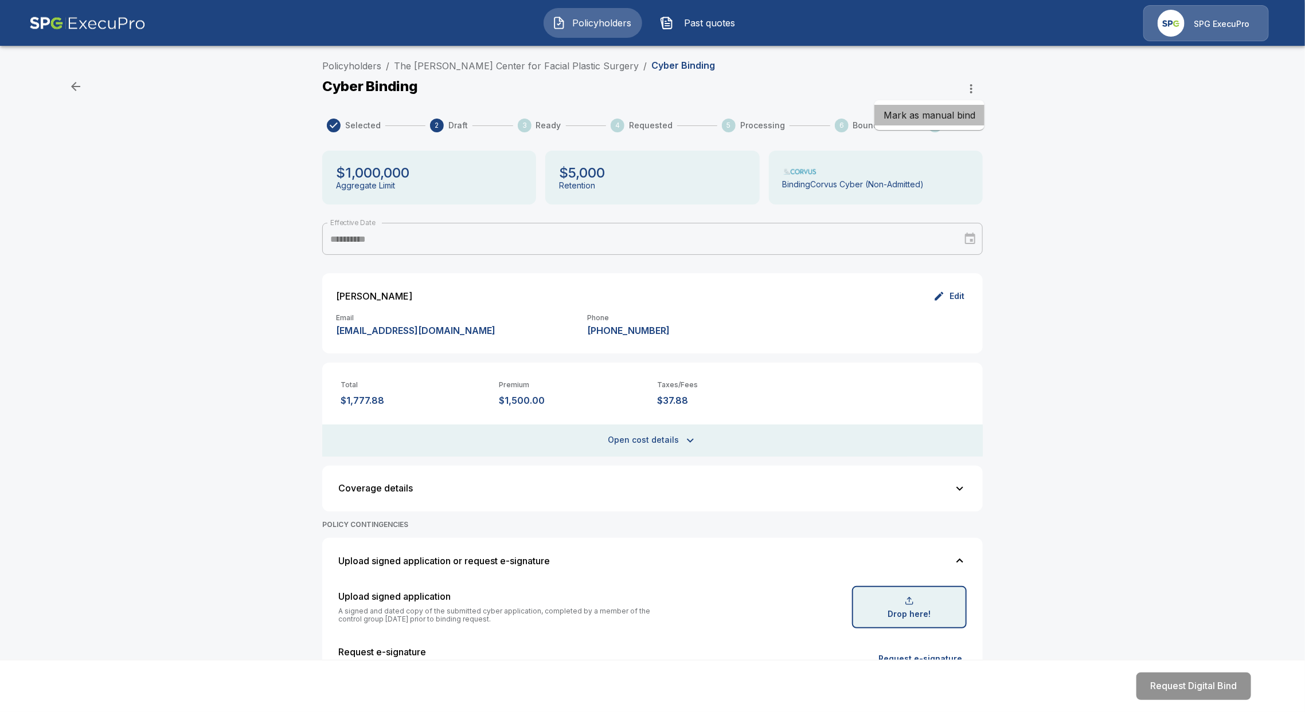
click at [940, 122] on li "Mark as manual bind" at bounding box center [929, 115] width 110 height 21
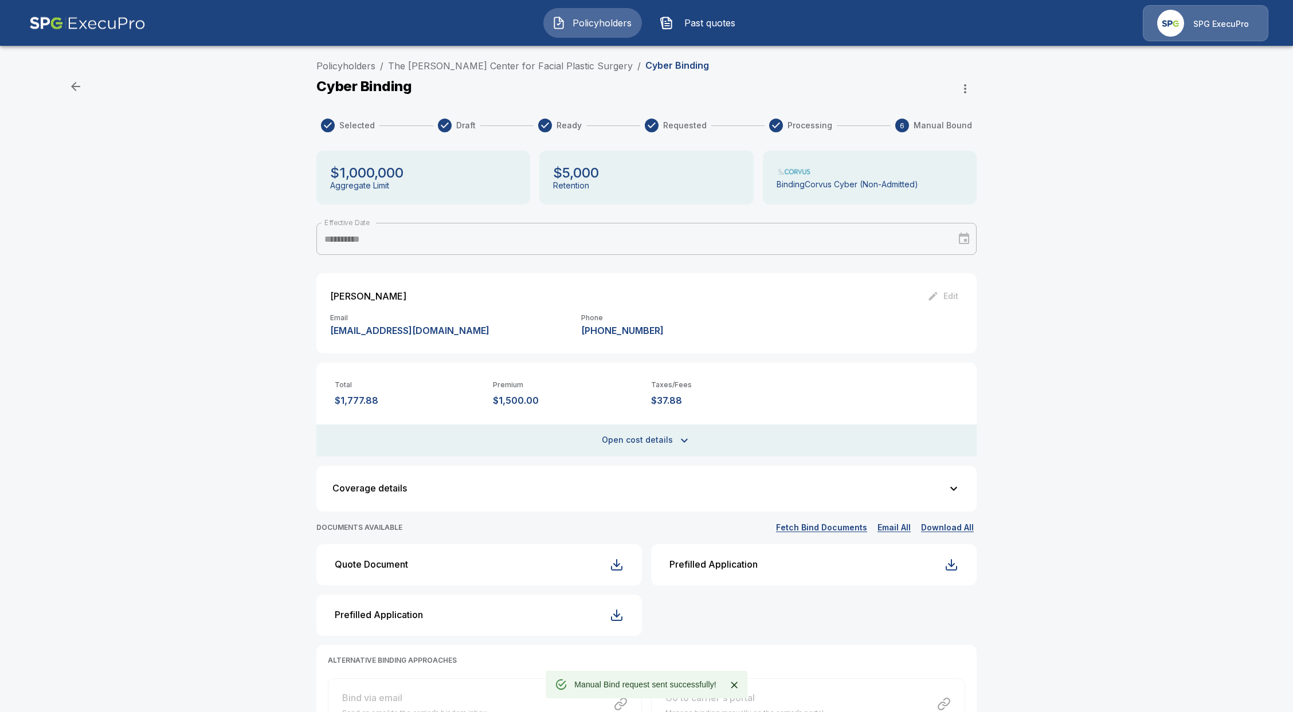
click at [596, 436] on button "Open cost details" at bounding box center [646, 441] width 660 height 32
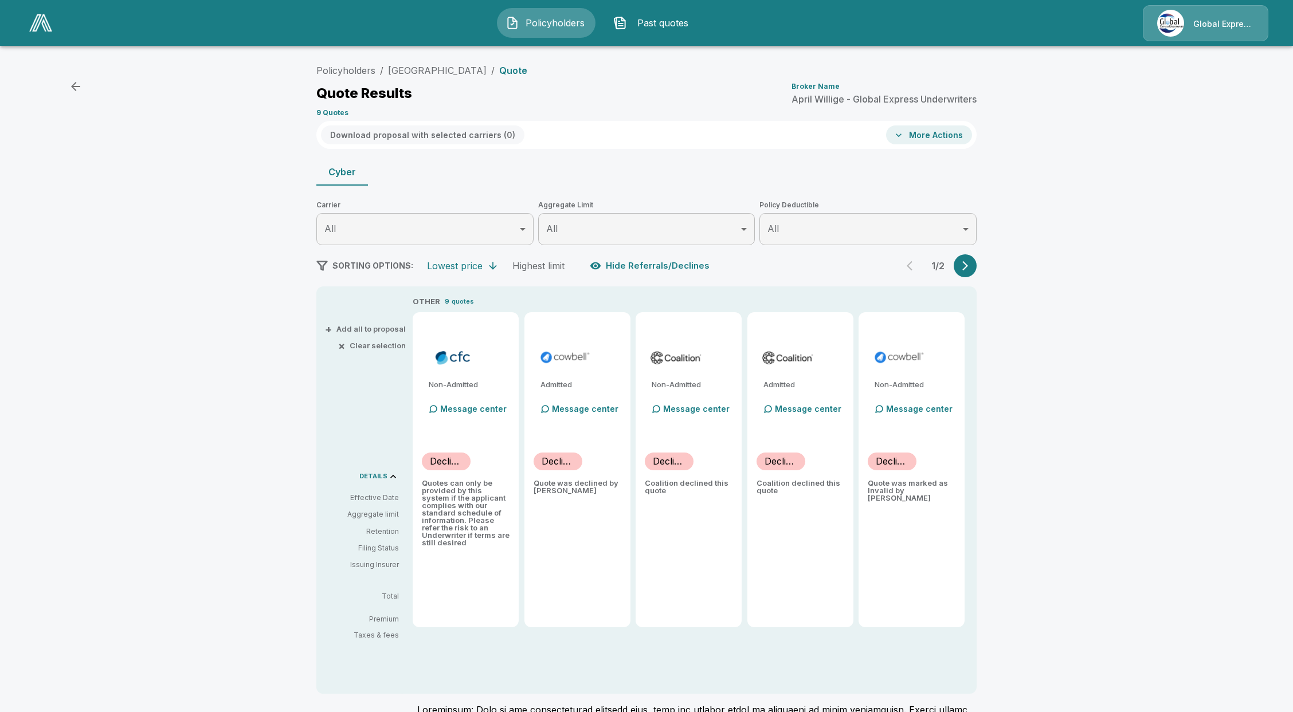
click at [1099, 139] on div "Policyholders / McAlester Regional Health Center / Quote Quote Results Broker N…" at bounding box center [646, 461] width 1293 height 814
